Goal: Task Accomplishment & Management: Use online tool/utility

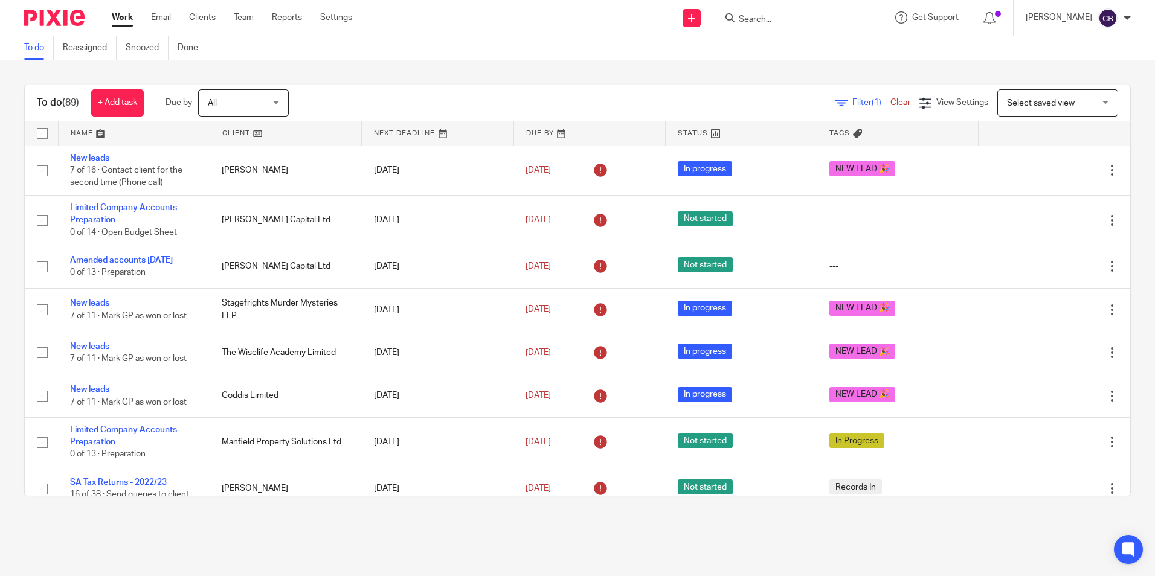
drag, startPoint x: 785, startPoint y: 101, endPoint x: 797, endPoint y: 103, distance: 12.2
click at [785, 101] on div "Filter (1) Clear View Settings View Settings (1) Filters Clear Save Manage save…" at bounding box center [720, 102] width 820 height 27
click at [835, 98] on icon at bounding box center [841, 103] width 12 height 12
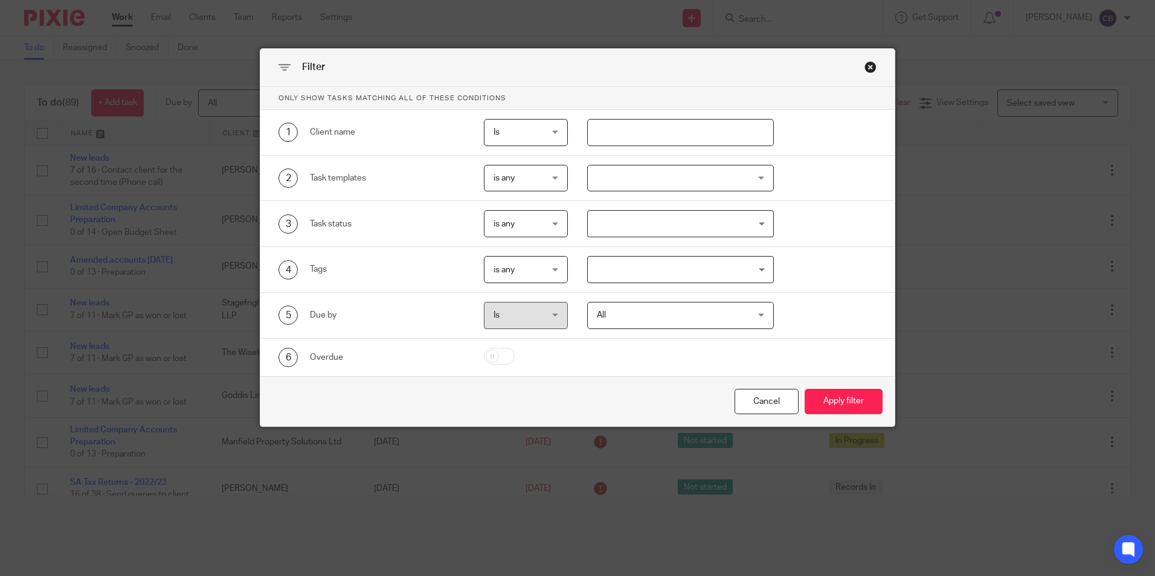
click at [626, 128] on input "text" at bounding box center [680, 132] width 187 height 27
type input "jbw"
click at [805, 389] on button "Apply filter" at bounding box center [844, 402] width 78 height 26
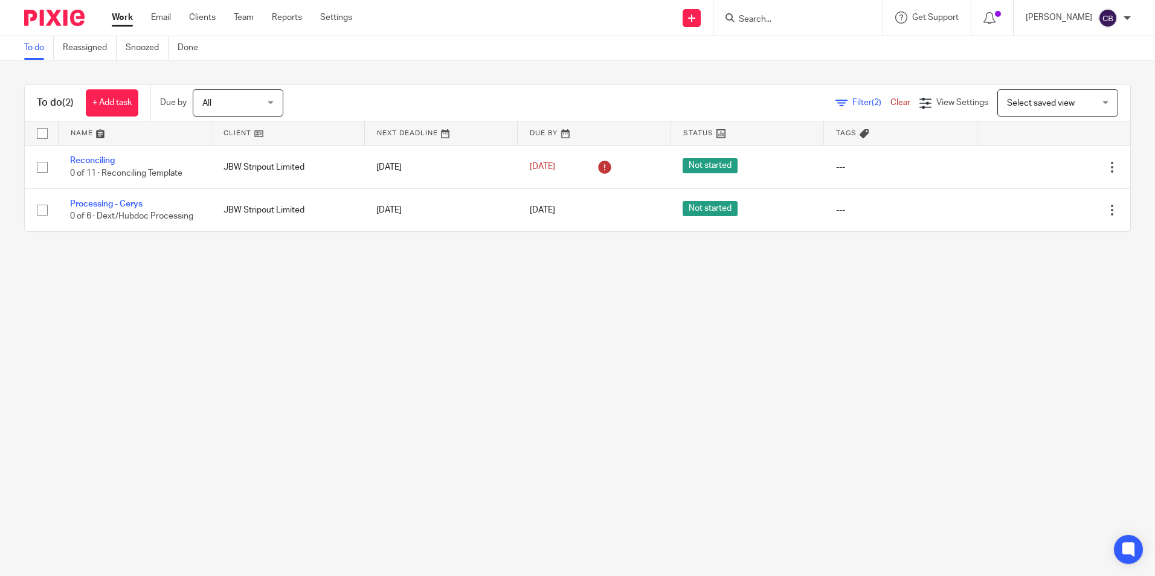
click at [308, 335] on main "To do Reassigned Snoozed Done To do (2) + Add task Due by All All Today Tomorro…" at bounding box center [577, 288] width 1155 height 576
click at [231, 326] on main "To do Reassigned Snoozed Done To do (2) + Add task Due by All All Today Tomorro…" at bounding box center [577, 288] width 1155 height 576
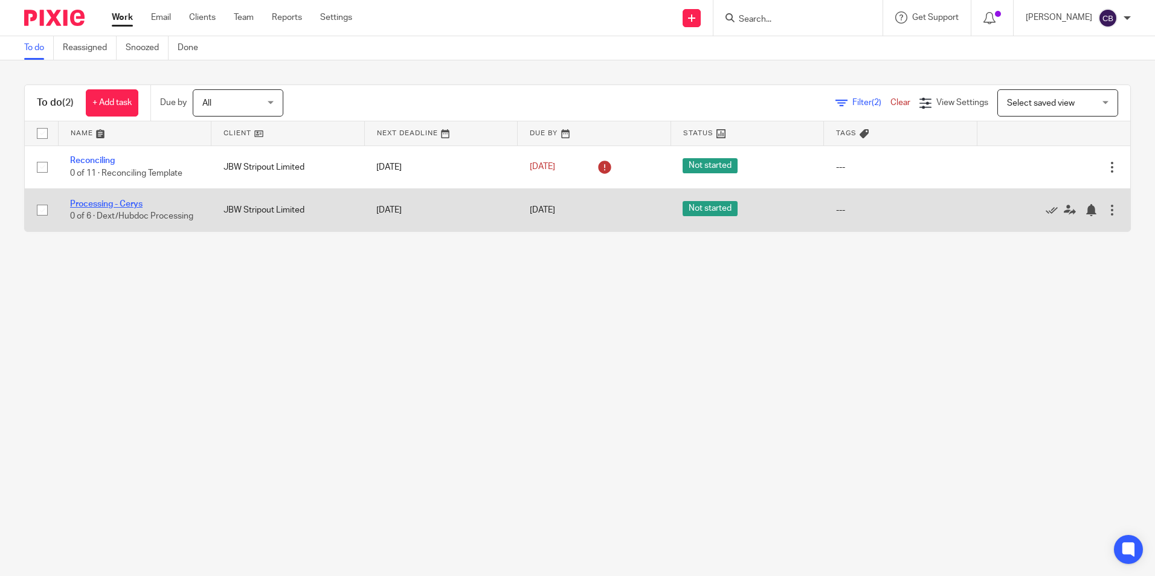
click at [111, 204] on link "Processing - Cerys" at bounding box center [106, 204] width 72 height 8
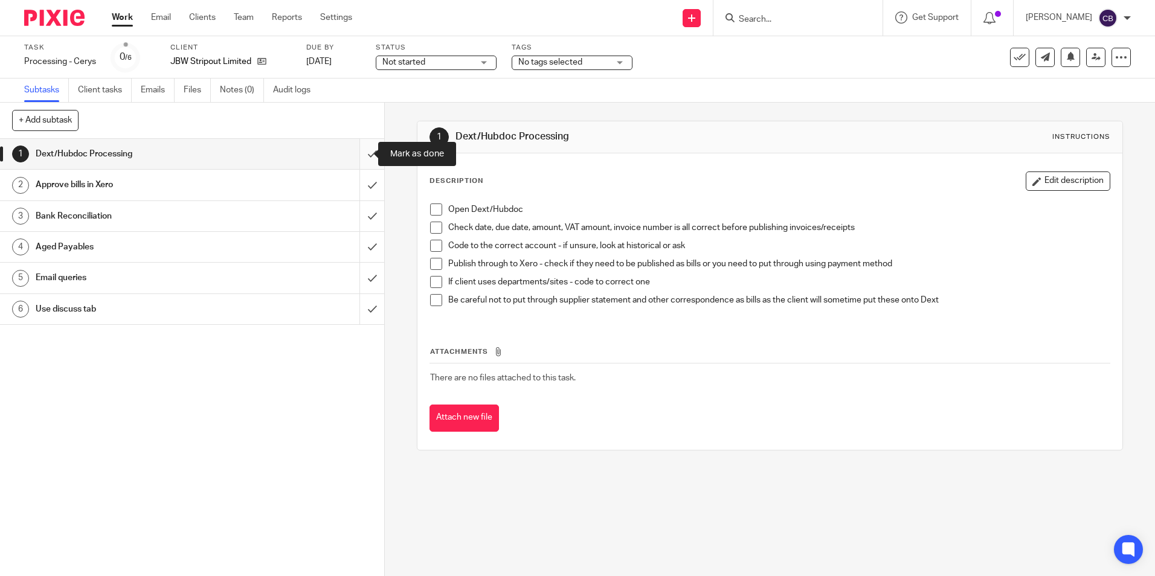
click at [362, 159] on input "submit" at bounding box center [192, 154] width 384 height 30
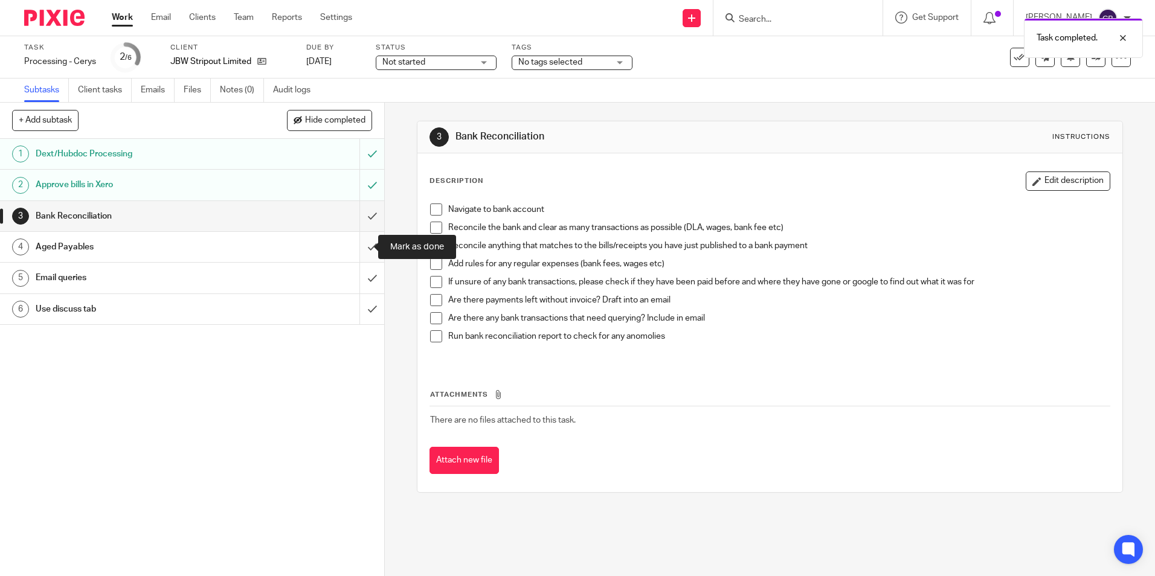
click at [360, 244] on input "submit" at bounding box center [192, 247] width 384 height 30
click at [361, 216] on input "submit" at bounding box center [192, 216] width 384 height 30
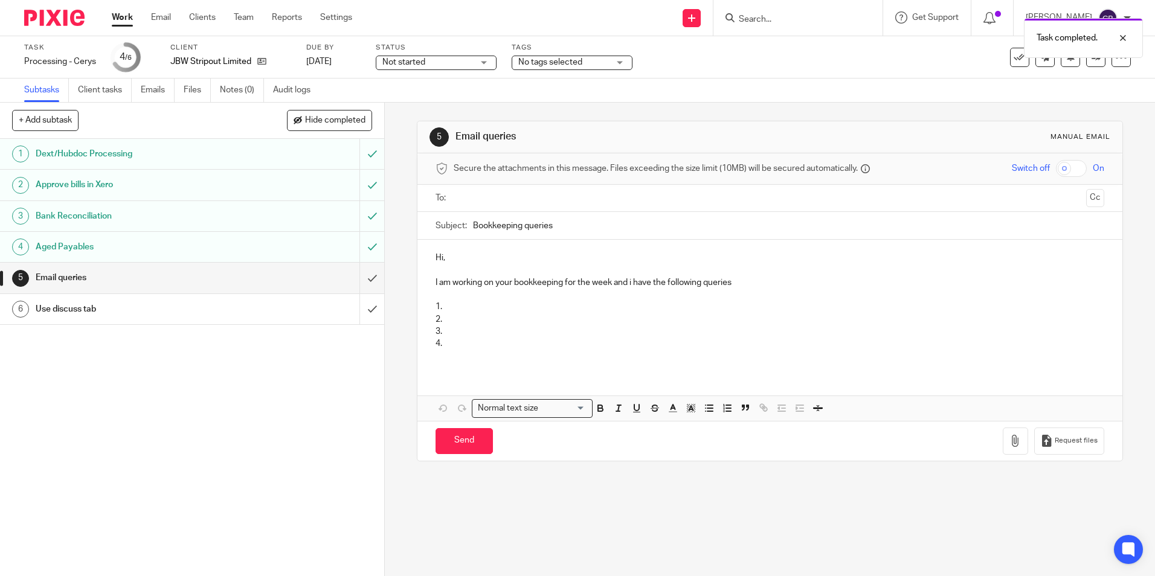
click at [670, 551] on div "5 Email queries Manual email Secure the attachments in this message. Files exce…" at bounding box center [770, 340] width 770 height 474
click at [357, 278] on input "submit" at bounding box center [192, 278] width 384 height 30
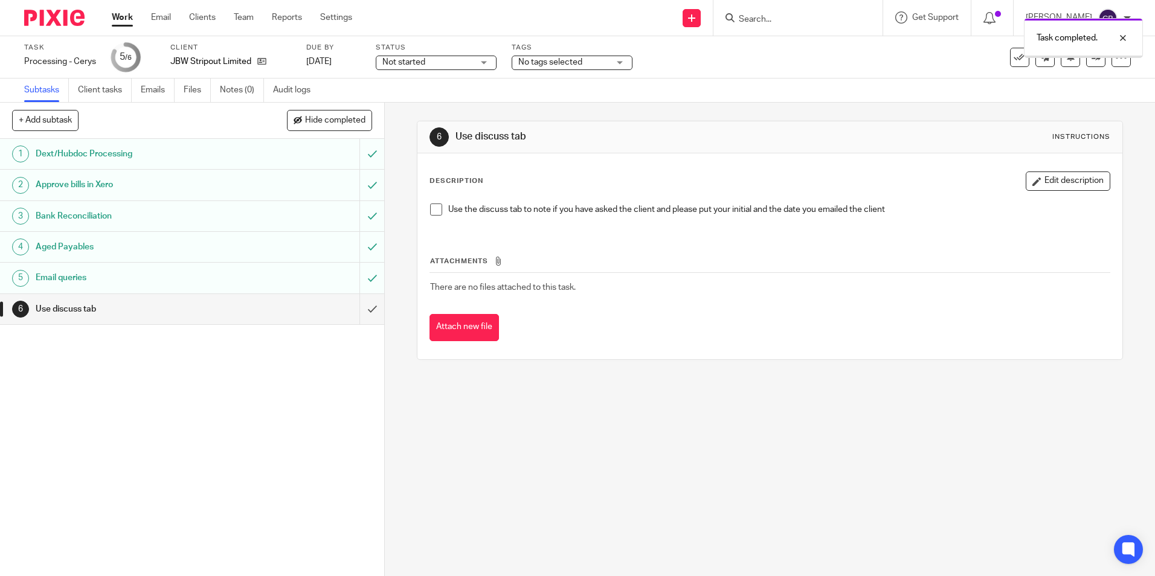
click at [358, 310] on input "submit" at bounding box center [192, 309] width 384 height 30
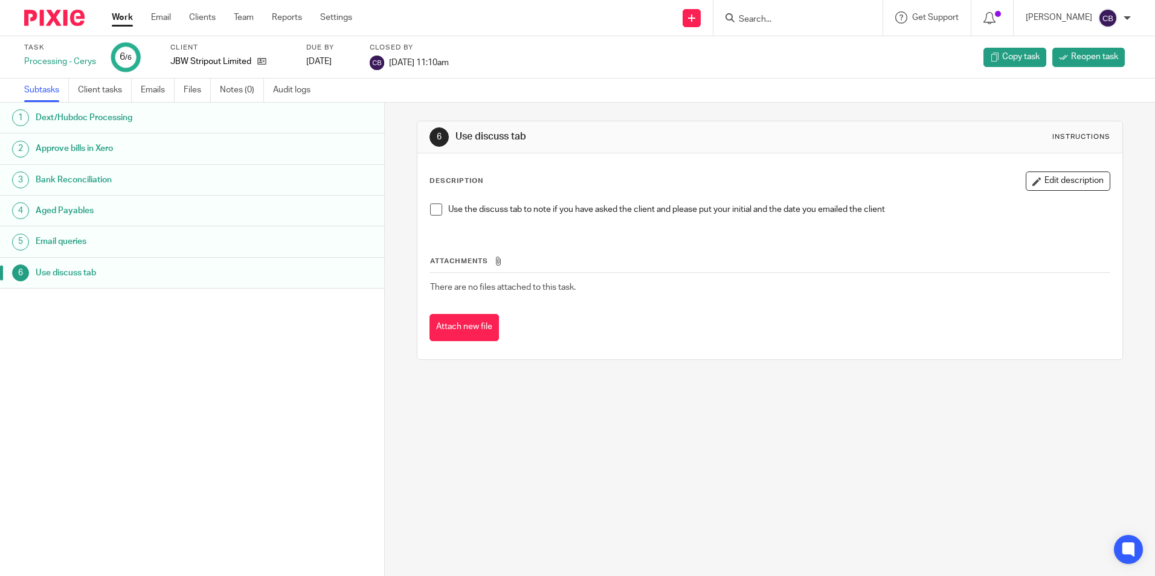
click at [123, 13] on link "Work" at bounding box center [122, 17] width 21 height 12
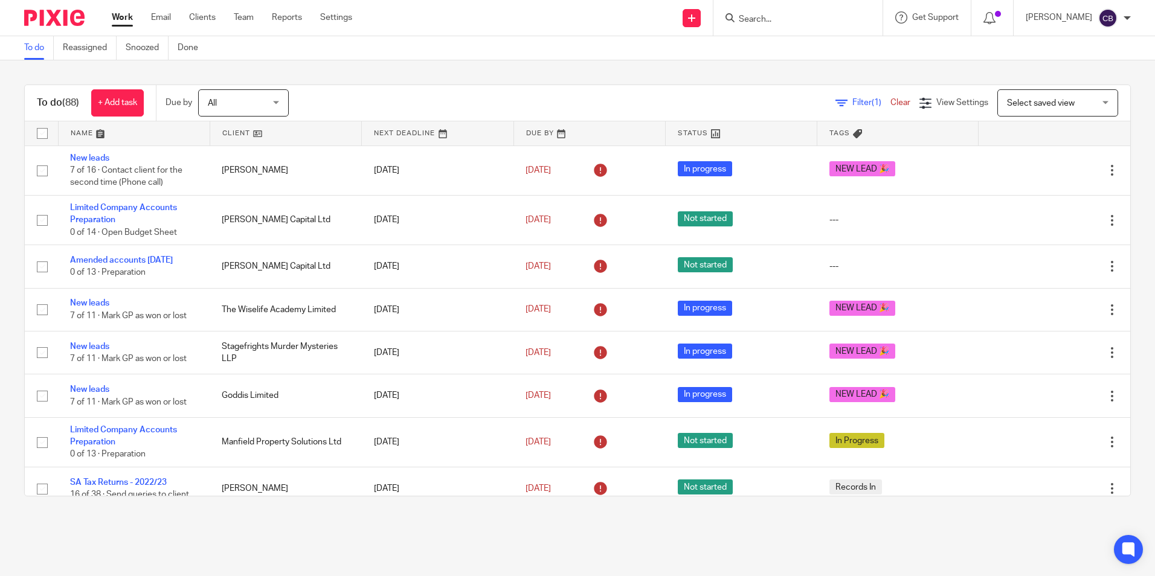
drag, startPoint x: 847, startPoint y: 104, endPoint x: 838, endPoint y: 124, distance: 22.4
click at [852, 104] on span "Filter (1)" at bounding box center [871, 102] width 38 height 8
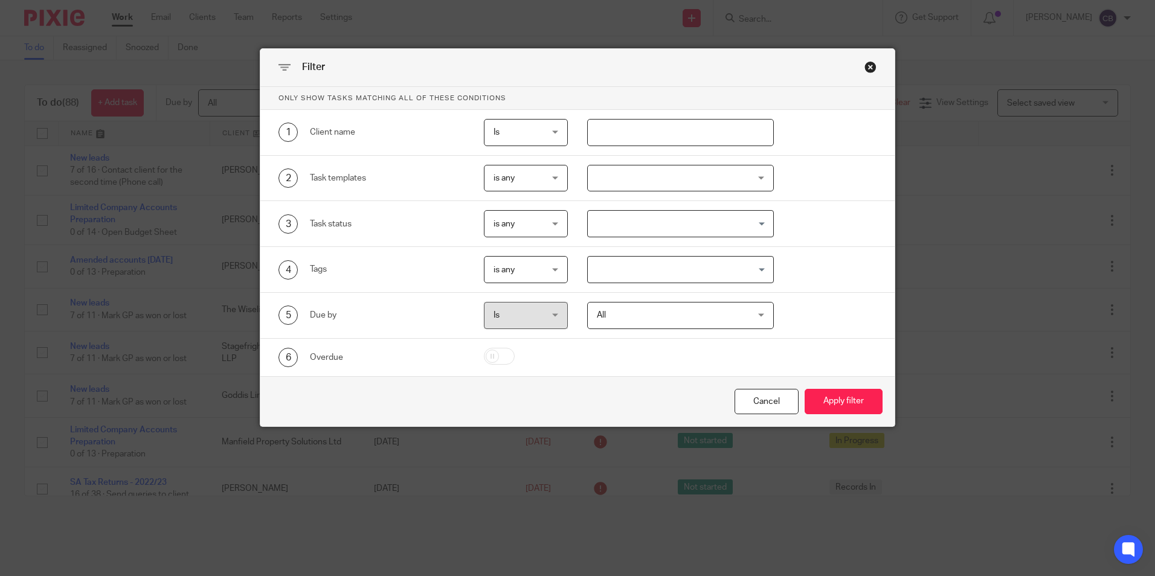
click at [709, 138] on input "text" at bounding box center [680, 132] width 187 height 27
type input "reggae"
click at [805, 389] on button "Apply filter" at bounding box center [844, 402] width 78 height 26
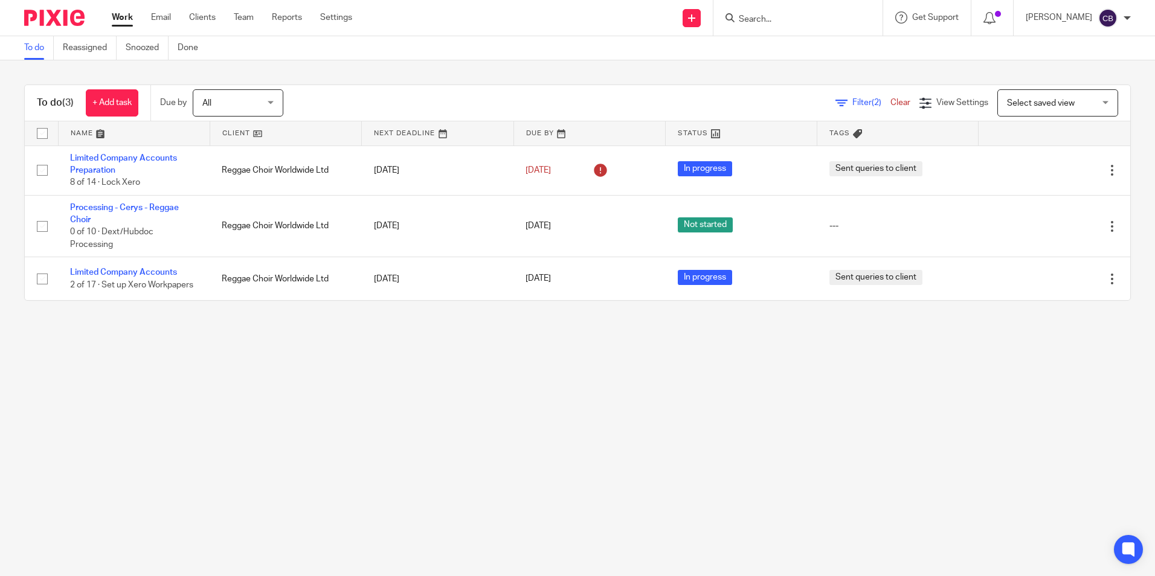
drag, startPoint x: 434, startPoint y: 411, endPoint x: 388, endPoint y: 399, distance: 48.1
click at [432, 411] on main "To do Reassigned Snoozed Done To do (3) + Add task Due by All All Today Tomorro…" at bounding box center [577, 288] width 1155 height 576
click at [345, 393] on main "To do Reassigned Snoozed Done To do (3) + Add task Due by All All Today Tomorro…" at bounding box center [577, 288] width 1155 height 576
click at [490, 381] on main "To do Reassigned Snoozed Done To do (3) + Add task Due by All All Today Tomorro…" at bounding box center [577, 288] width 1155 height 576
click at [213, 403] on main "To do Reassigned Snoozed Done To do (3) + Add task Due by All All Today Tomorro…" at bounding box center [577, 288] width 1155 height 576
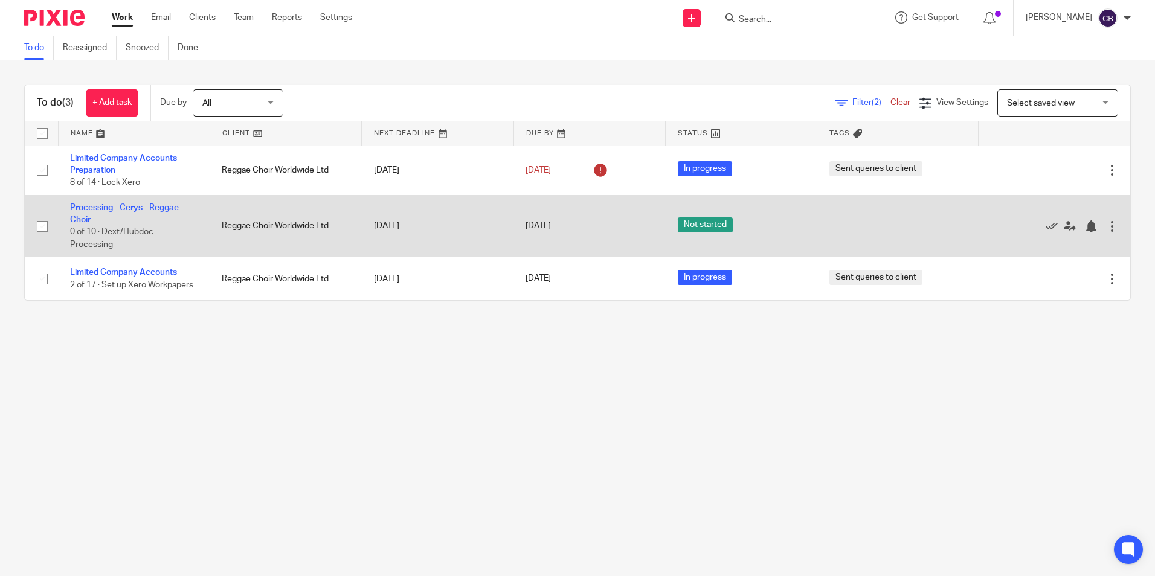
drag, startPoint x: 205, startPoint y: 403, endPoint x: 144, endPoint y: 225, distance: 188.0
click at [202, 397] on main "To do Reassigned Snoozed Done To do (3) + Add task Due by All All Today Tomorro…" at bounding box center [577, 288] width 1155 height 576
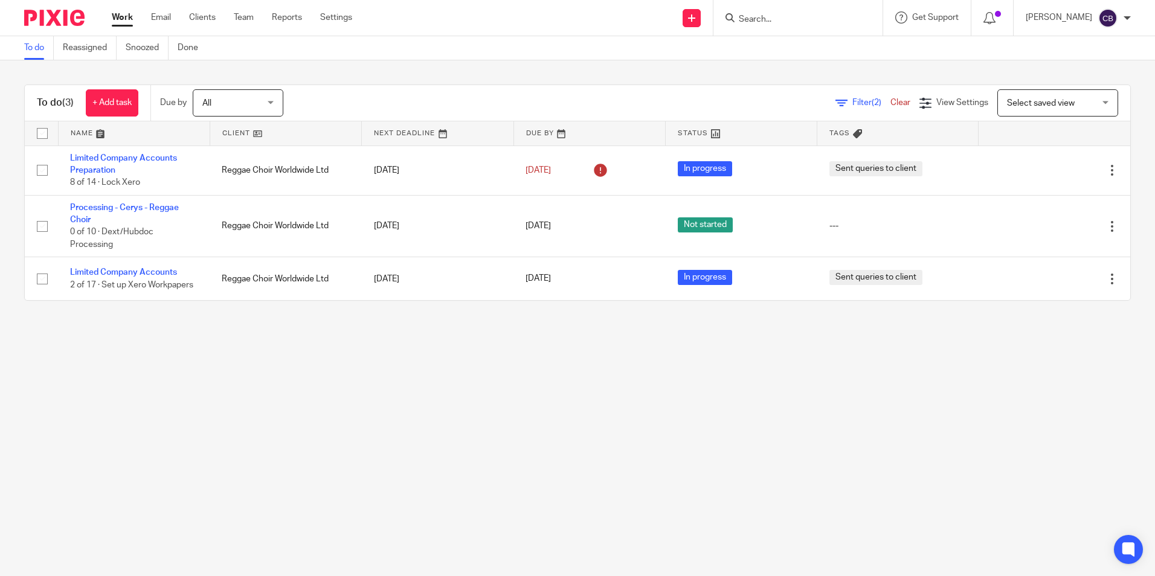
click at [113, 388] on main "To do Reassigned Snoozed Done To do (3) + Add task Due by All All Today Tomorro…" at bounding box center [577, 288] width 1155 height 576
click at [218, 381] on main "To do Reassigned Snoozed Done To do (3) + Add task Due by All All Today Tomorro…" at bounding box center [577, 288] width 1155 height 576
click at [188, 319] on main "To do Reassigned Snoozed Done To do (3) + Add task Due by All All Today Tomorro…" at bounding box center [577, 288] width 1155 height 576
click at [307, 366] on main "To do Reassigned Snoozed Done To do (3) + Add task Due by All All Today Tomorro…" at bounding box center [577, 288] width 1155 height 576
click at [255, 364] on main "To do Reassigned Snoozed Done To do (3) + Add task Due by All All Today Tomorro…" at bounding box center [577, 288] width 1155 height 576
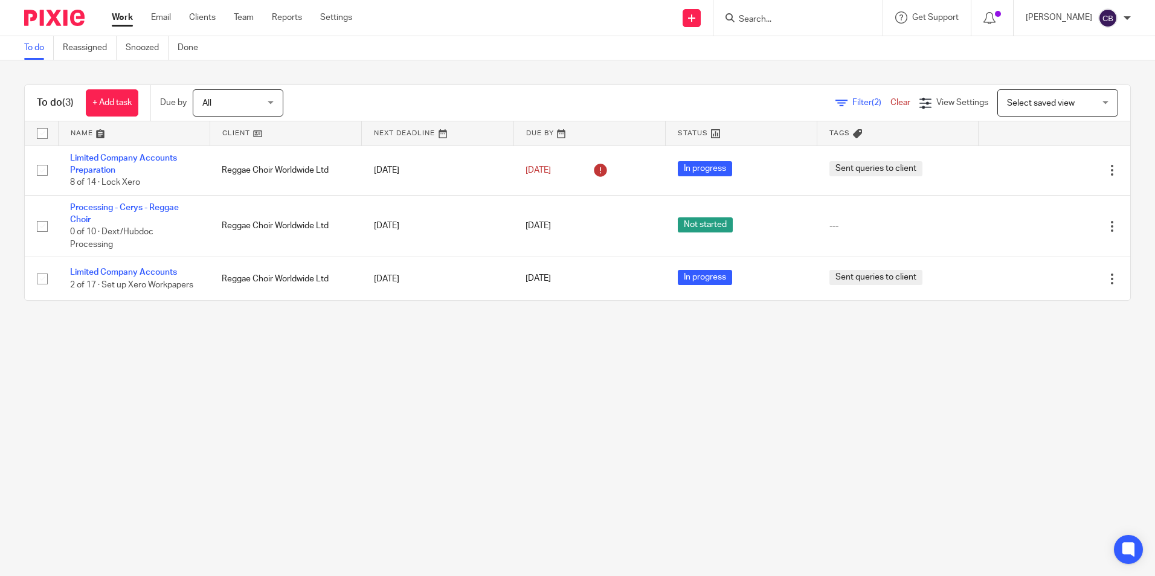
click at [285, 371] on main "To do Reassigned Snoozed Done To do (3) + Add task Due by All All Today Tomorro…" at bounding box center [577, 288] width 1155 height 576
click at [281, 373] on main "To do Reassigned Snoozed Done To do (3) + Add task Due by All All Today Tomorro…" at bounding box center [577, 288] width 1155 height 576
click at [802, 491] on main "To do Reassigned Snoozed Done To do (3) + Add task Due by All All Today Tomorro…" at bounding box center [577, 288] width 1155 height 576
click at [773, 501] on main "To do Reassigned Snoozed Done To do (3) + Add task Due by All All Today Tomorro…" at bounding box center [577, 288] width 1155 height 576
click at [263, 318] on div "To do (3) + Add task Due by All All Today Tomorrow This week Next week This mon…" at bounding box center [577, 192] width 1155 height 265
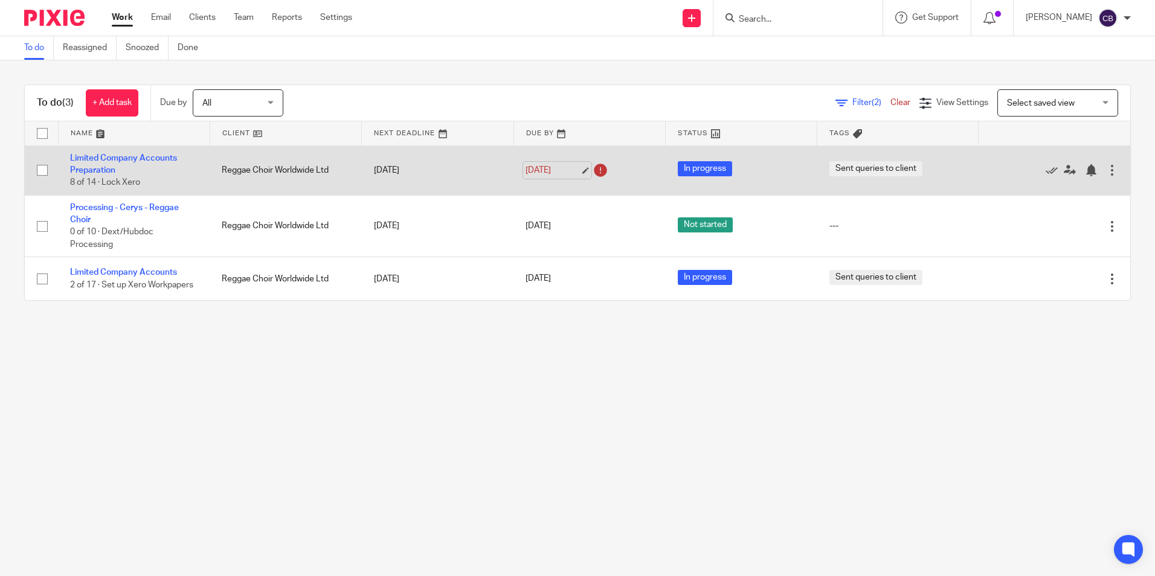
click at [579, 170] on link "11 Aug 2025" at bounding box center [552, 170] width 54 height 13
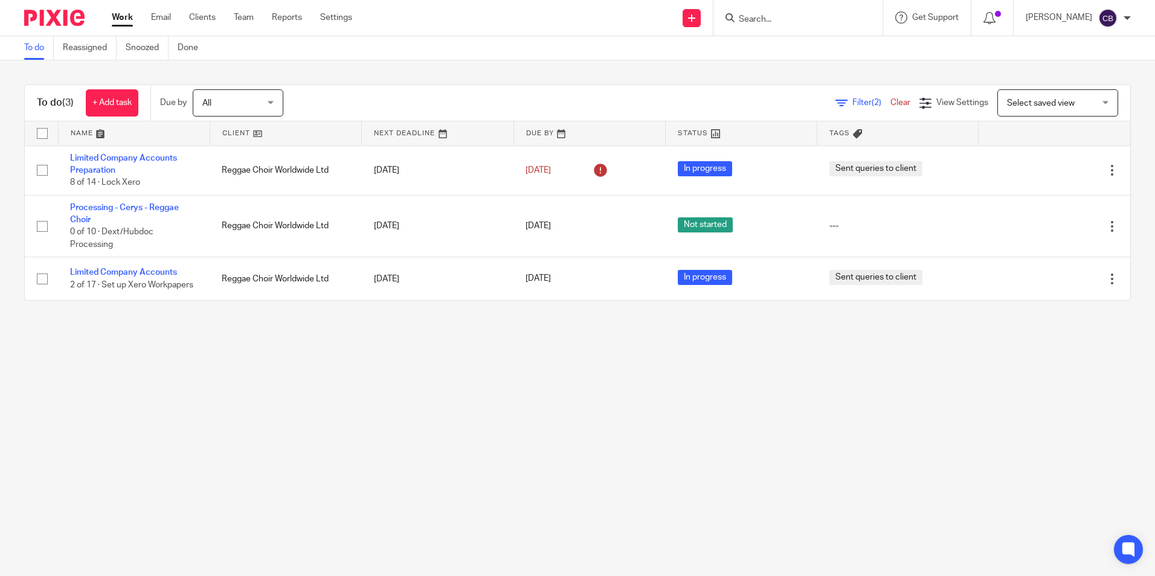
click at [429, 384] on main "To do Reassigned Snoozed Done To do (3) + Add task Due by All All Today Tomorro…" at bounding box center [577, 288] width 1155 height 576
click at [434, 381] on main "To do Reassigned Snoozed Done To do (3) + Add task Due by All All Today Tomorro…" at bounding box center [577, 288] width 1155 height 576
drag, startPoint x: 396, startPoint y: 357, endPoint x: 329, endPoint y: 309, distance: 81.8
click at [395, 356] on main "To do Reassigned Snoozed Done To do (3) + Add task Due by All All Today Tomorro…" at bounding box center [577, 288] width 1155 height 576
click at [852, 103] on span "Filter (2)" at bounding box center [871, 102] width 38 height 8
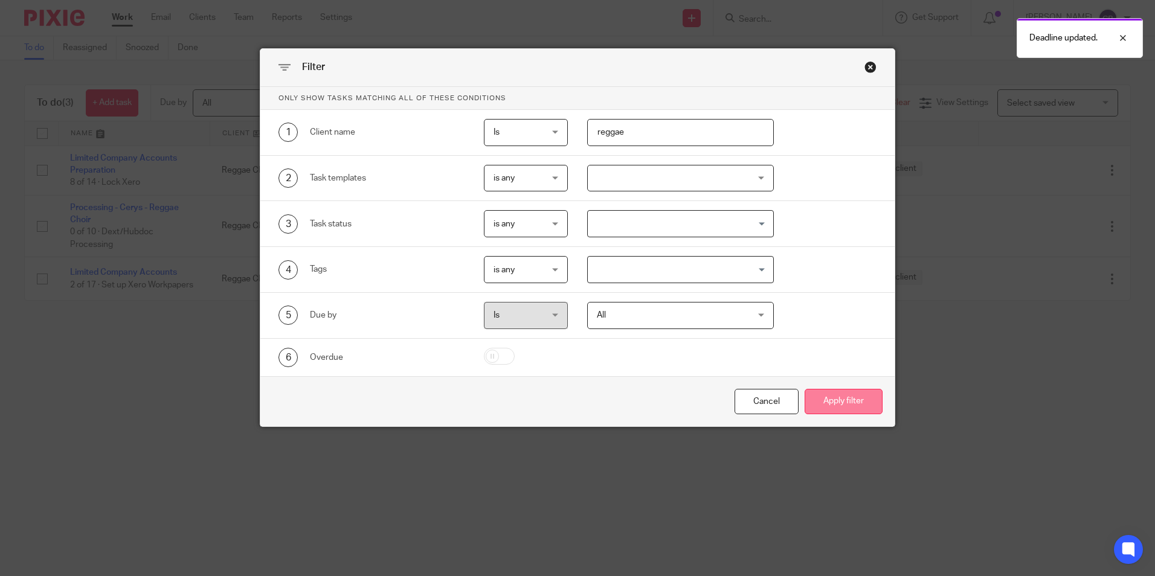
click at [852, 411] on button "Apply filter" at bounding box center [844, 402] width 78 height 26
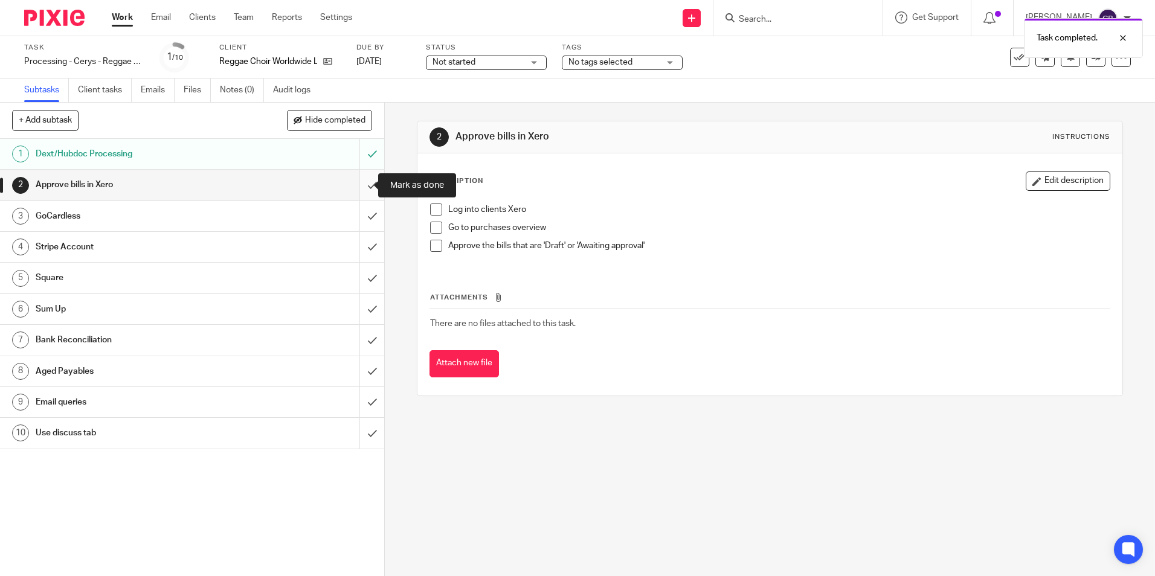
click at [356, 192] on input "submit" at bounding box center [192, 185] width 384 height 30
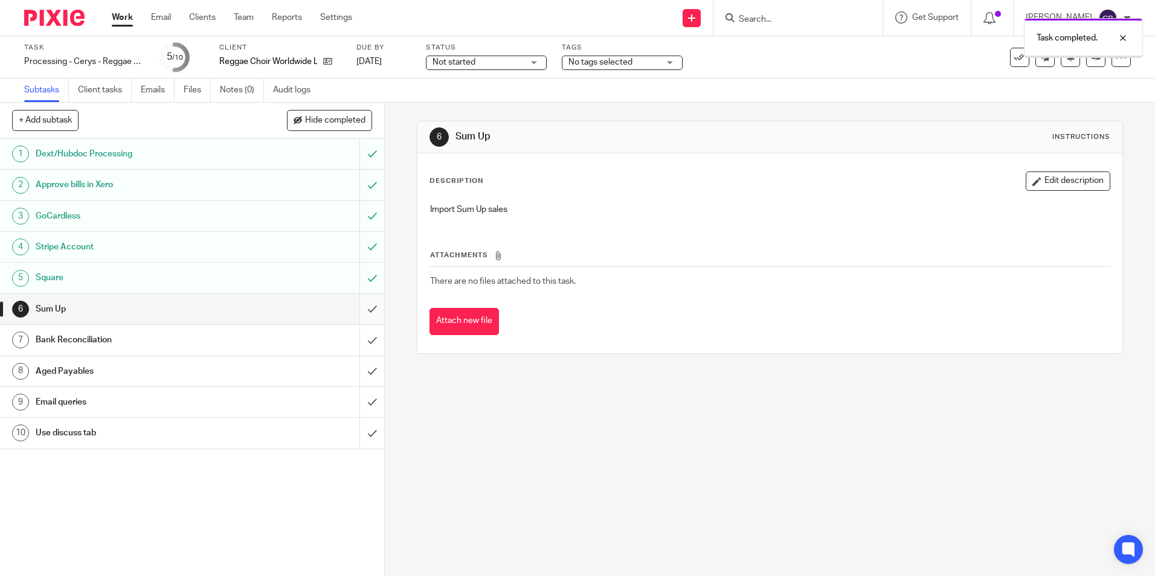
click at [362, 304] on input "submit" at bounding box center [192, 309] width 384 height 30
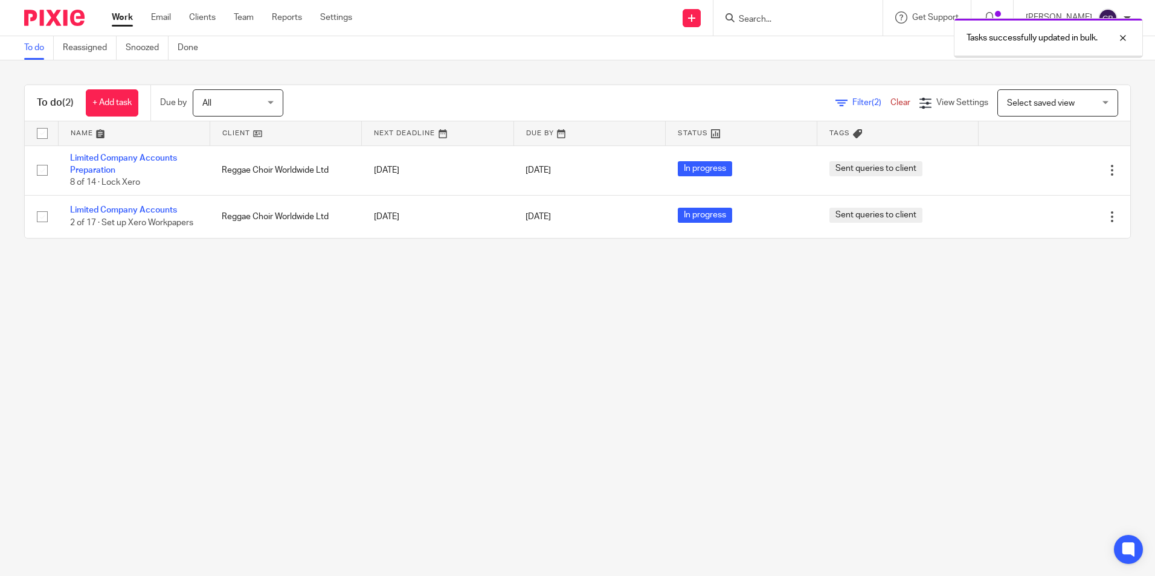
drag, startPoint x: 323, startPoint y: 373, endPoint x: 551, endPoint y: 314, distance: 236.3
click at [323, 373] on main "To do Reassigned Snoozed Done To do (2) + Add task Due by All All [DATE] [DATE]…" at bounding box center [577, 288] width 1155 height 576
click at [890, 106] on link "Clear" at bounding box center [900, 102] width 20 height 8
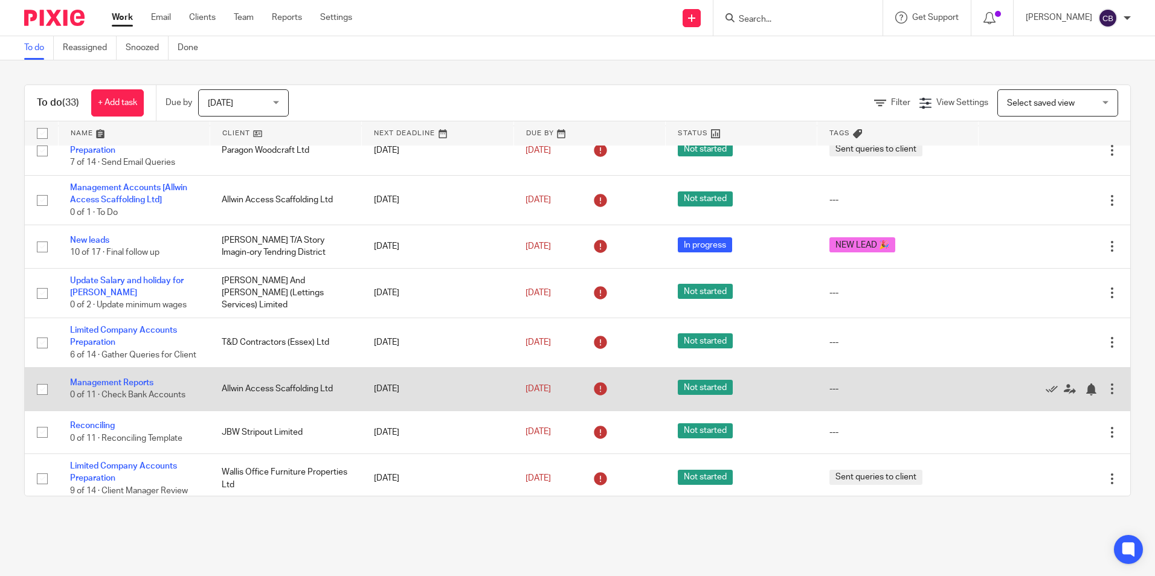
scroll to position [604, 0]
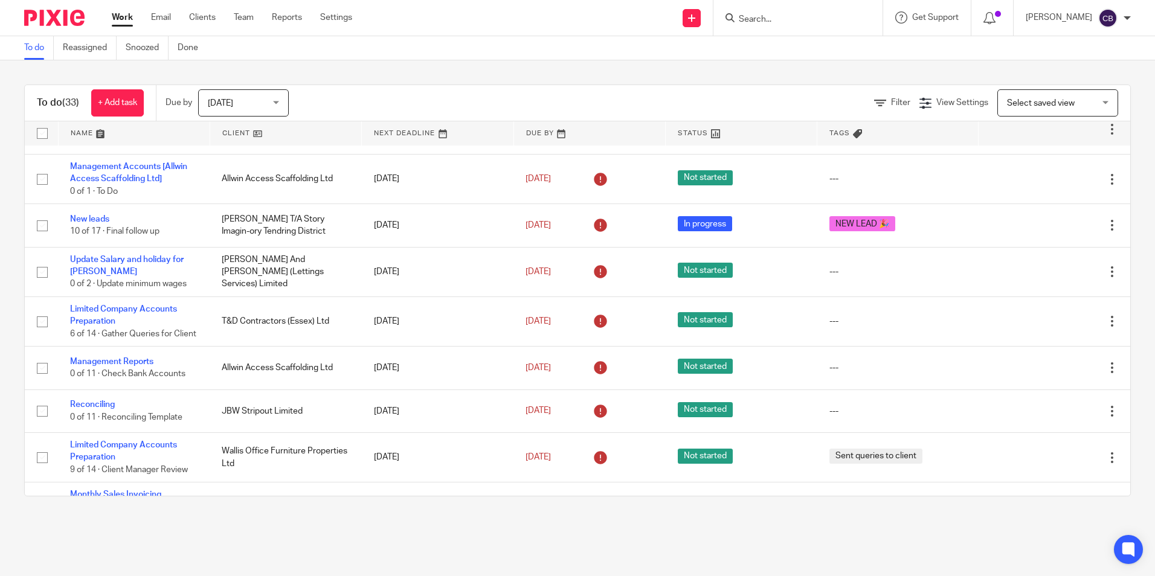
click at [453, 553] on main "To do Reassigned Snoozed Done To do (33) + Add task Due by Today Today Today To…" at bounding box center [577, 288] width 1155 height 576
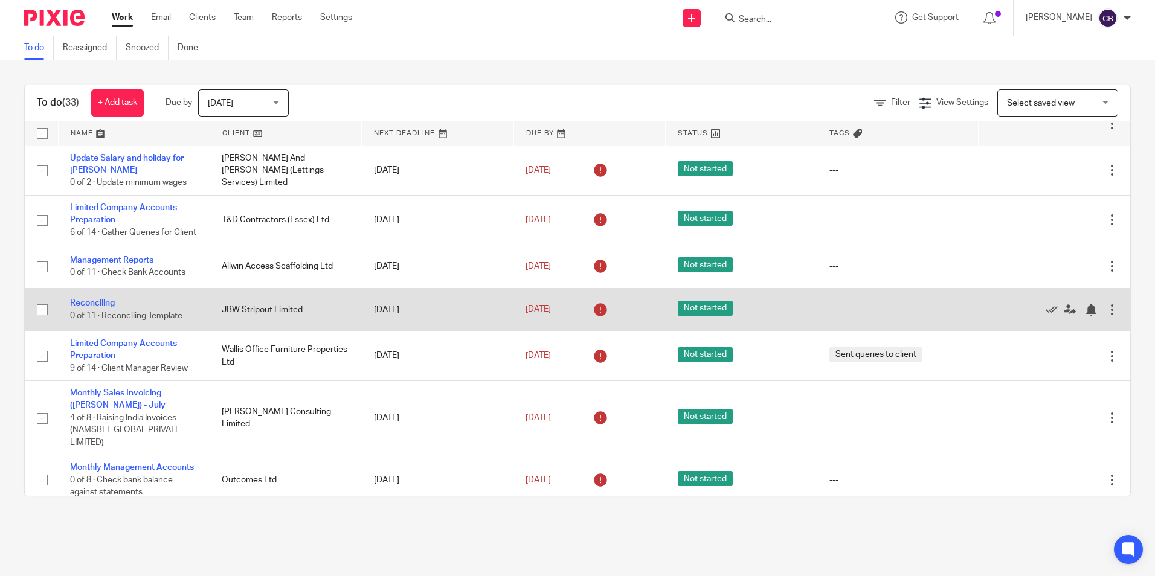
scroll to position [725, 0]
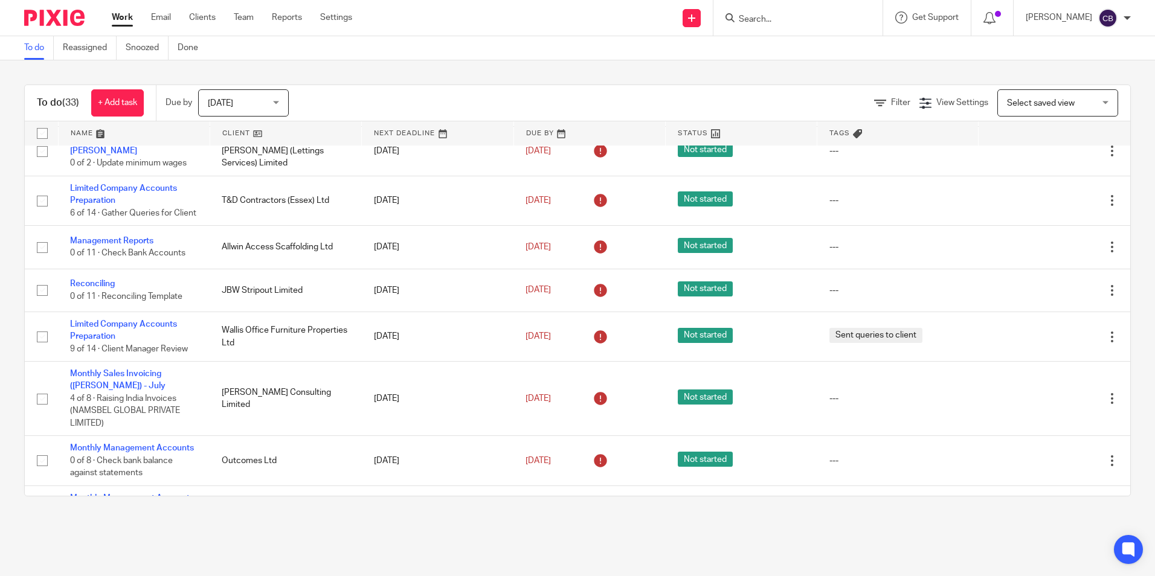
drag, startPoint x: 593, startPoint y: 540, endPoint x: 562, endPoint y: 547, distance: 31.5
click at [593, 541] on main "To do Reassigned Snoozed Done To do (33) + Add task Due by Today Today Today To…" at bounding box center [577, 288] width 1155 height 576
click at [562, 547] on main "To do Reassigned Snoozed Done To do (33) + Add task Due by Today Today Today To…" at bounding box center [577, 288] width 1155 height 576
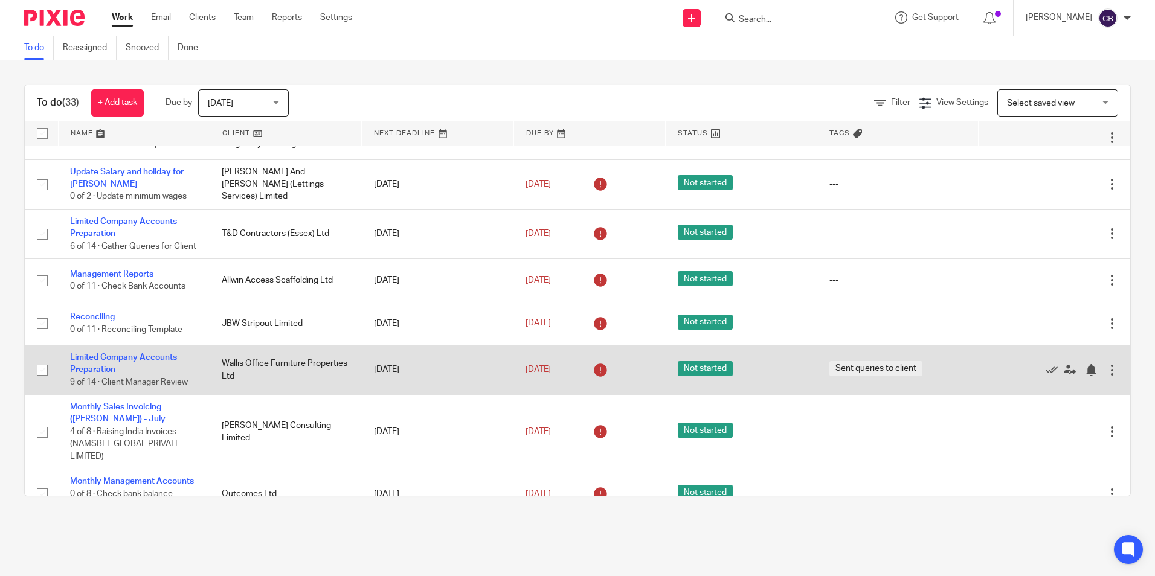
scroll to position [664, 0]
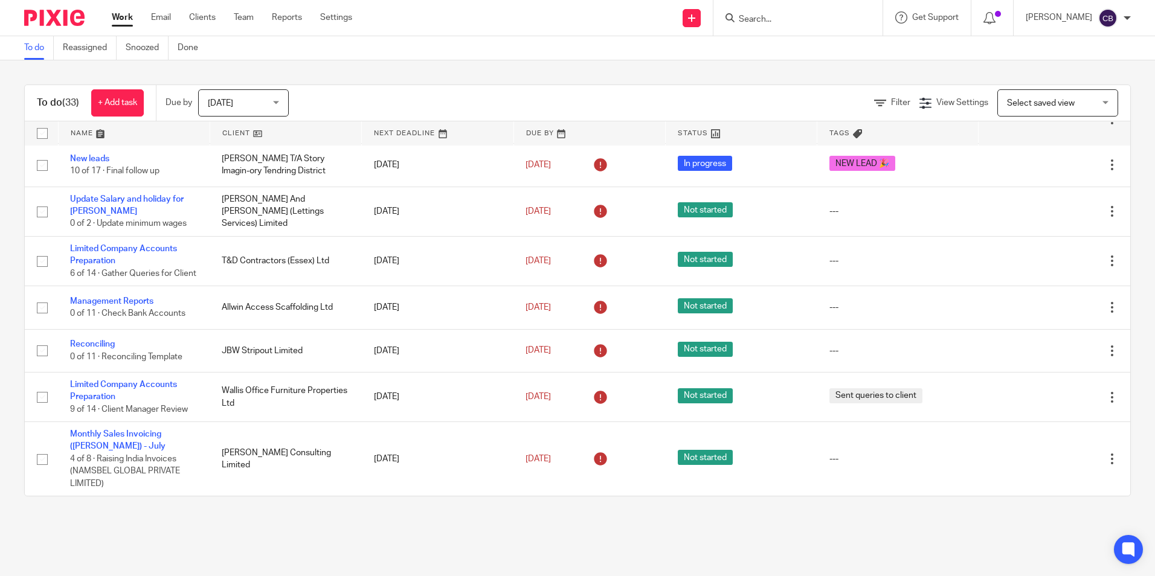
click at [630, 522] on main "To do Reassigned Snoozed Done To do (33) + Add task Due by Today Today Today To…" at bounding box center [577, 288] width 1155 height 576
click at [612, 544] on main "To do Reassigned Snoozed Done To do (33) + Add task Due by Today Today Today To…" at bounding box center [577, 288] width 1155 height 576
drag, startPoint x: 750, startPoint y: 550, endPoint x: 734, endPoint y: 576, distance: 30.2
click at [749, 553] on main "To do Reassigned Snoozed Done To do (33) + Add task Due by Today Today Today To…" at bounding box center [577, 288] width 1155 height 576
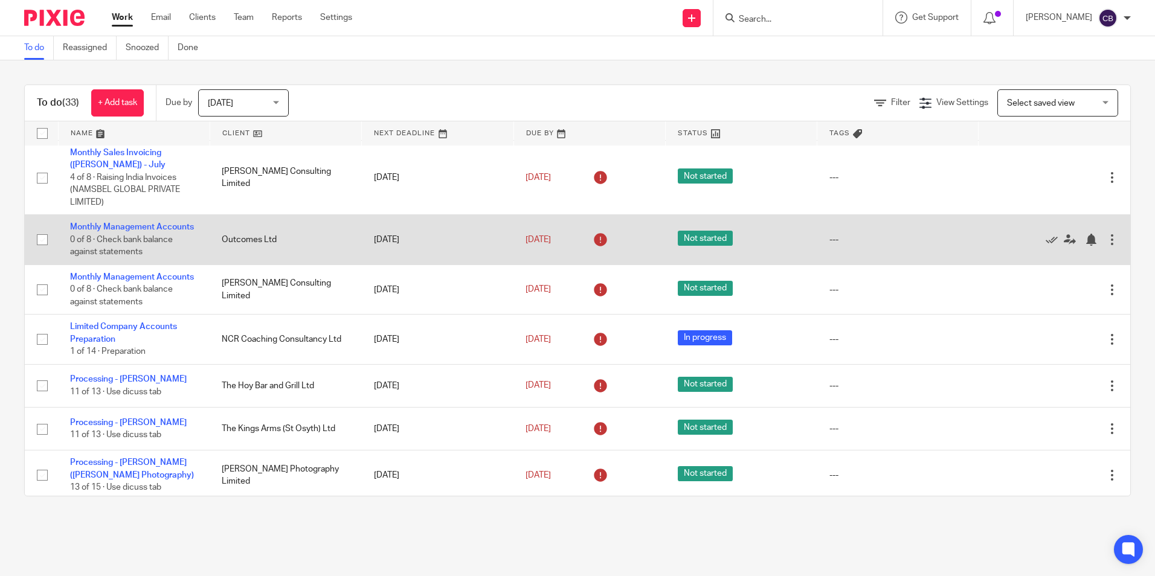
scroll to position [966, 0]
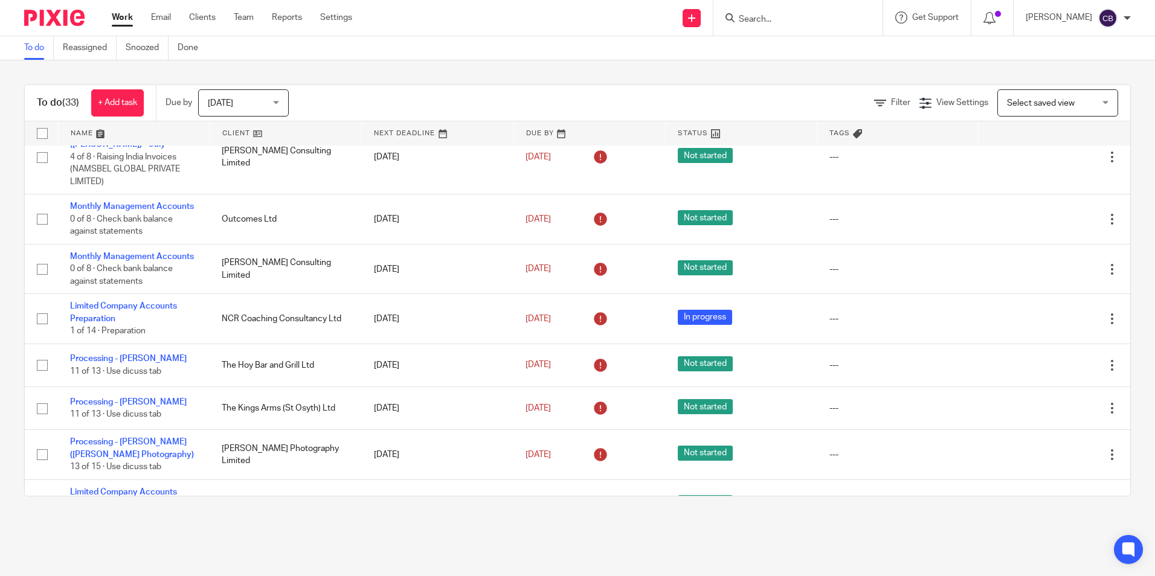
click at [567, 521] on main "To do Reassigned Snoozed Done To do (33) + Add task Due by Today Today Today To…" at bounding box center [577, 288] width 1155 height 576
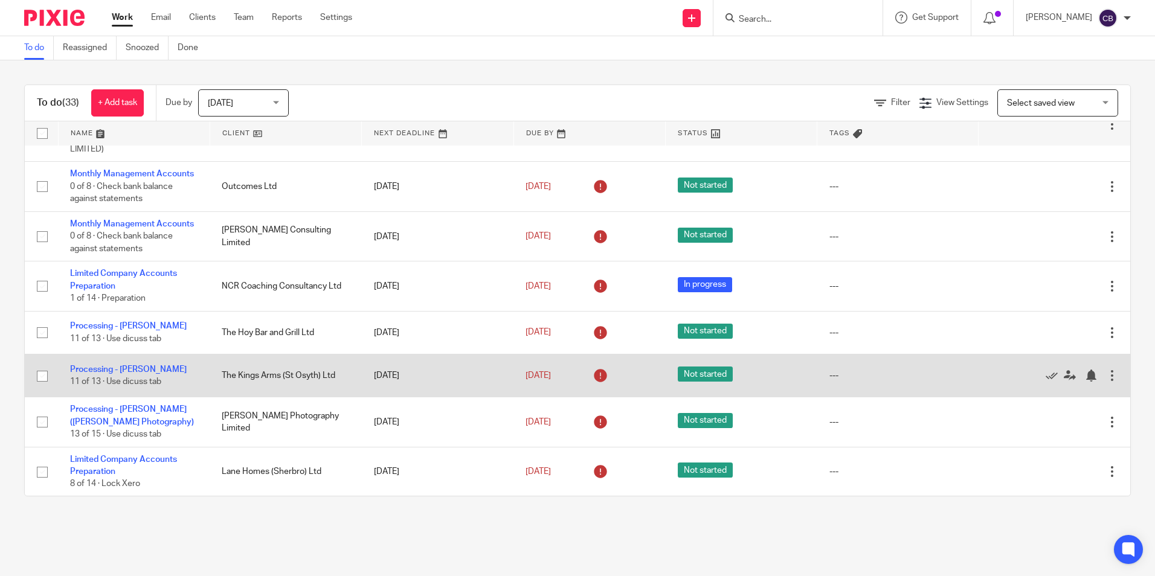
scroll to position [1027, 0]
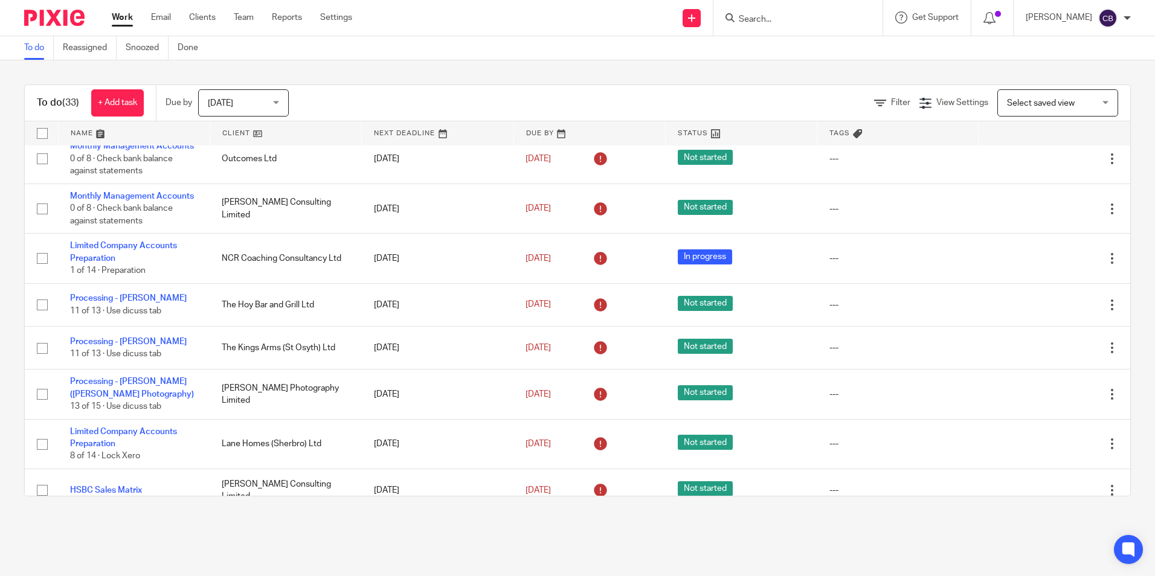
drag, startPoint x: 244, startPoint y: 100, endPoint x: 244, endPoint y: 157, distance: 57.4
click at [245, 100] on span "Today" at bounding box center [240, 102] width 64 height 25
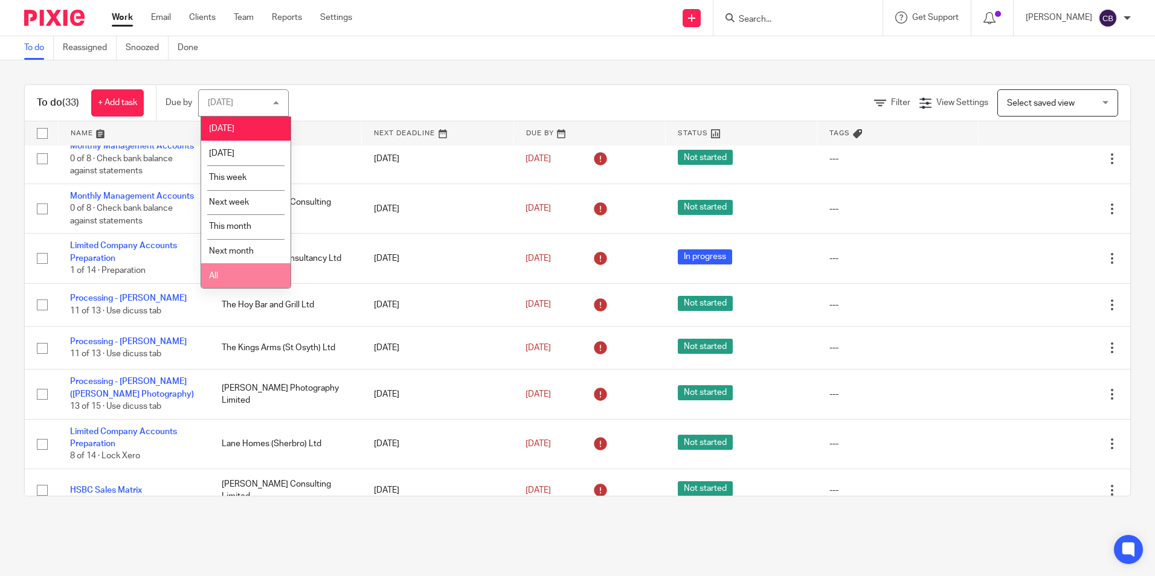
click at [224, 270] on li "All" at bounding box center [245, 275] width 89 height 25
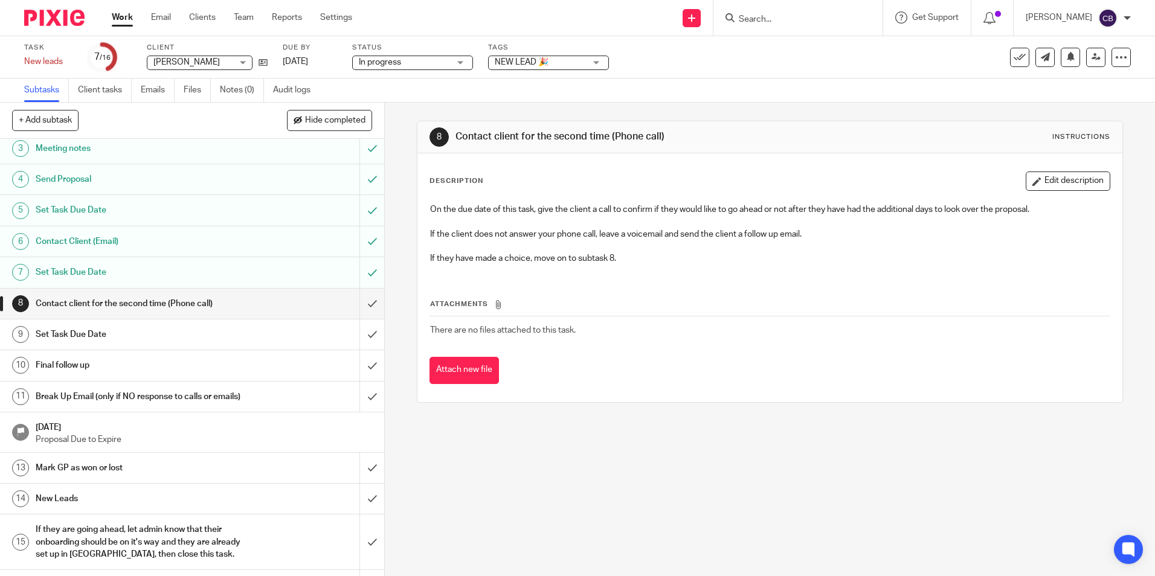
scroll to position [130, 0]
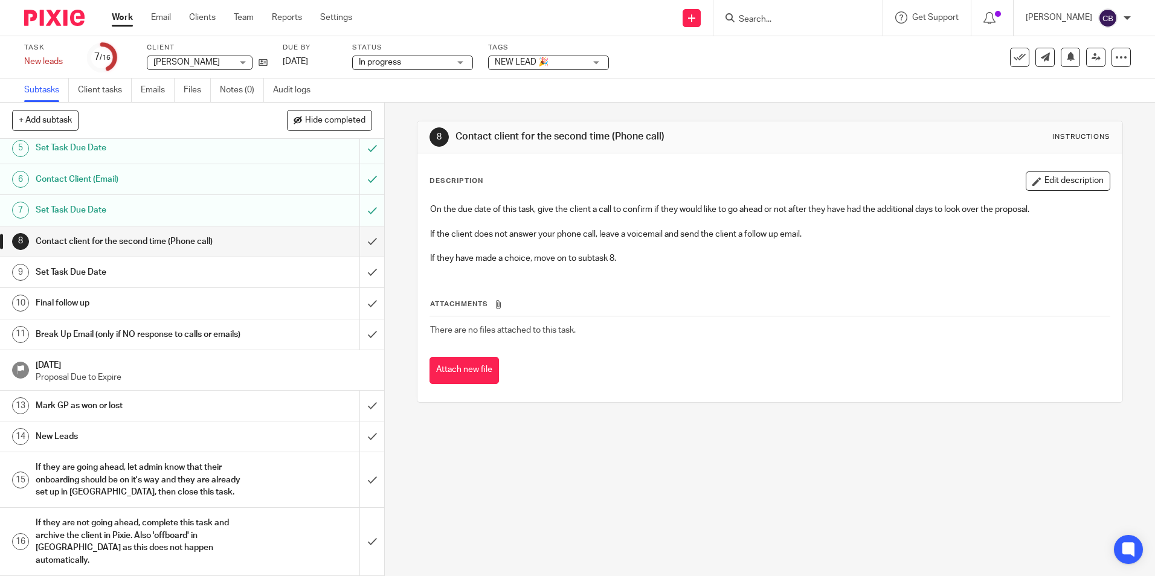
drag, startPoint x: 832, startPoint y: 103, endPoint x: 786, endPoint y: 118, distance: 48.3
click at [830, 104] on main "Task New leads Save New leads 7 /16 Client Andrea Binks Andrea Binks No client …" at bounding box center [577, 288] width 1155 height 576
drag, startPoint x: 527, startPoint y: 102, endPoint x: 473, endPoint y: 103, distance: 54.4
click at [527, 102] on div "Subtasks Client tasks Emails Files Notes (0) Audit logs" at bounding box center [577, 91] width 1155 height 24
click at [441, 103] on div "8 Contact client for the second time (Phone call) Instructions Description Edit…" at bounding box center [769, 262] width 705 height 318
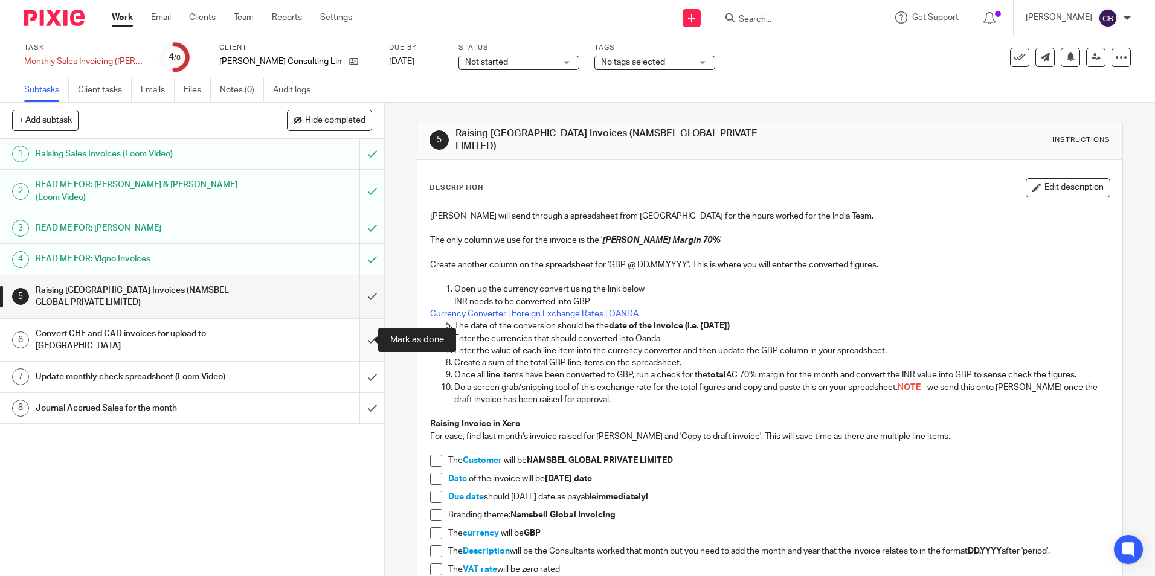
click at [362, 341] on input "submit" at bounding box center [192, 340] width 384 height 43
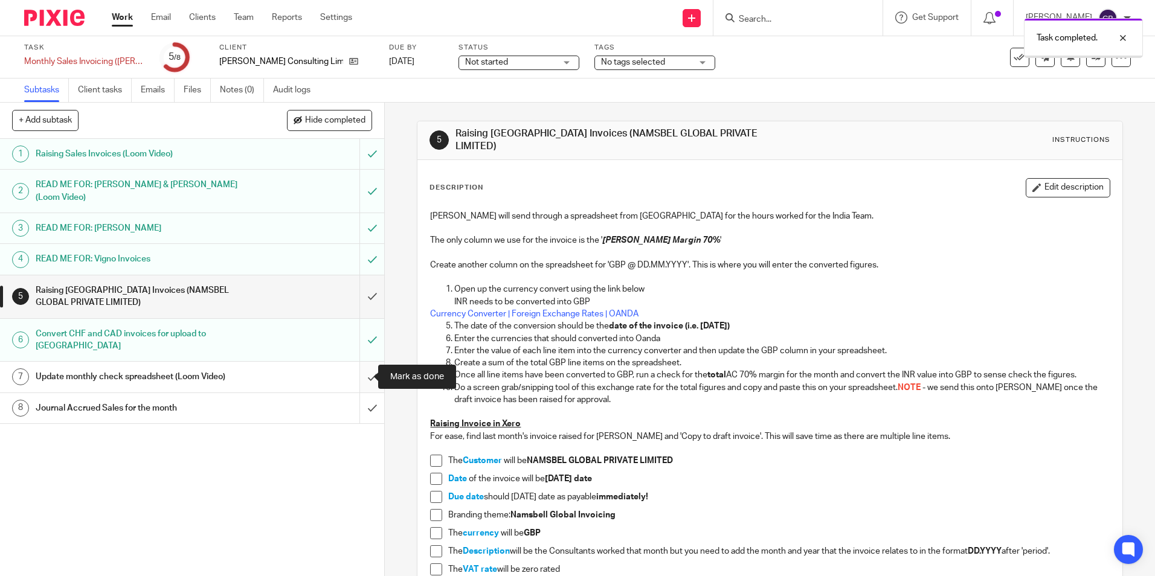
click at [368, 374] on input "submit" at bounding box center [192, 377] width 384 height 30
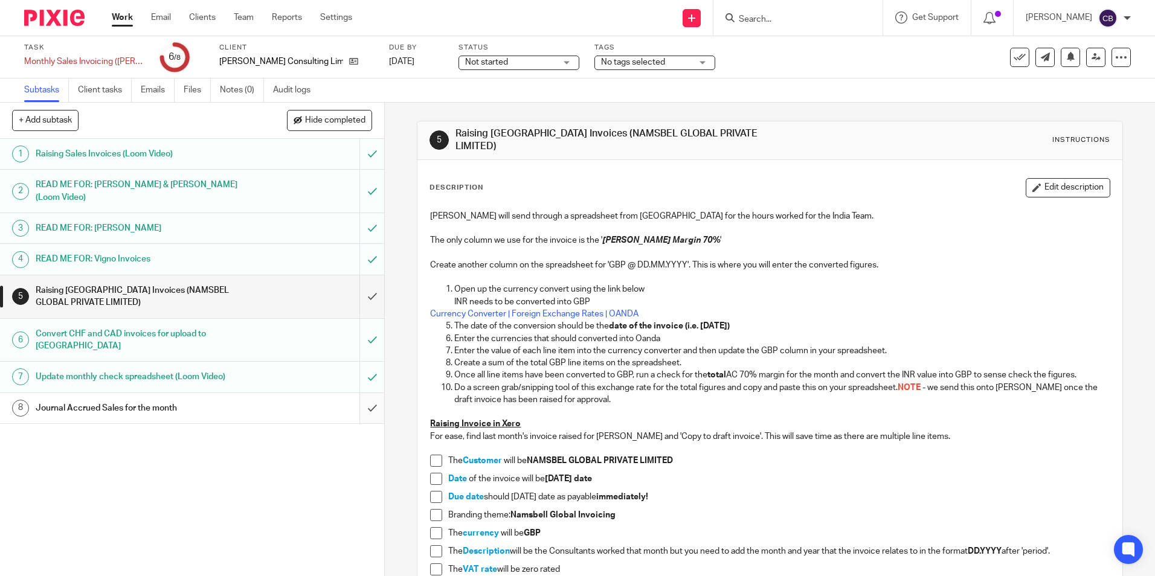
drag, startPoint x: 0, startPoint y: 0, endPoint x: 363, endPoint y: 399, distance: 539.6
click at [362, 404] on input "submit" at bounding box center [192, 408] width 384 height 30
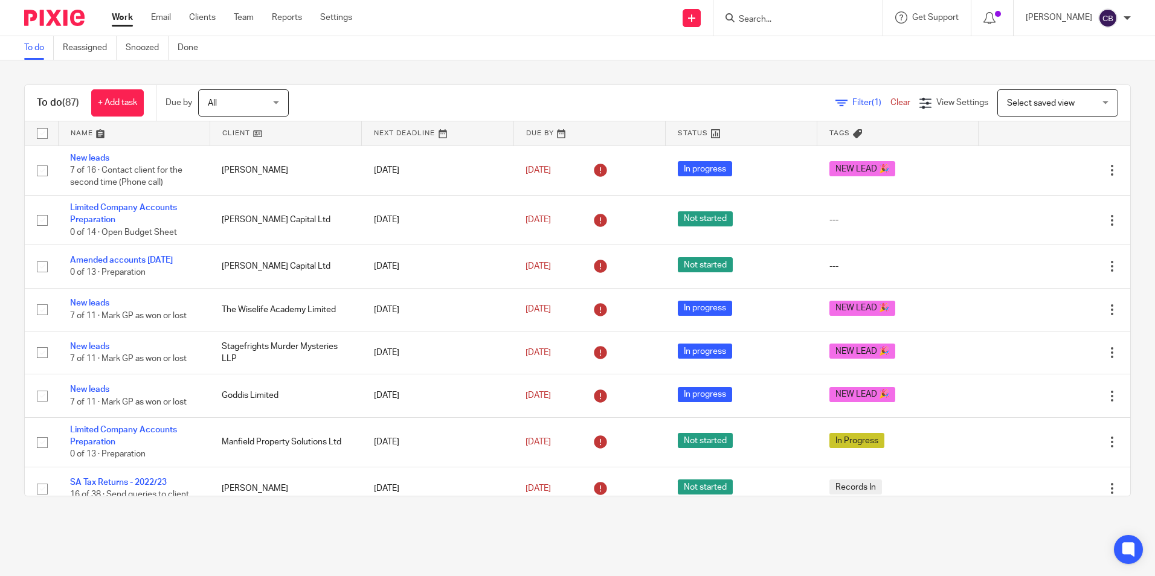
click at [844, 97] on div "Filter (1) Clear" at bounding box center [877, 103] width 84 height 13
click at [852, 101] on span "Filter (1)" at bounding box center [871, 102] width 38 height 8
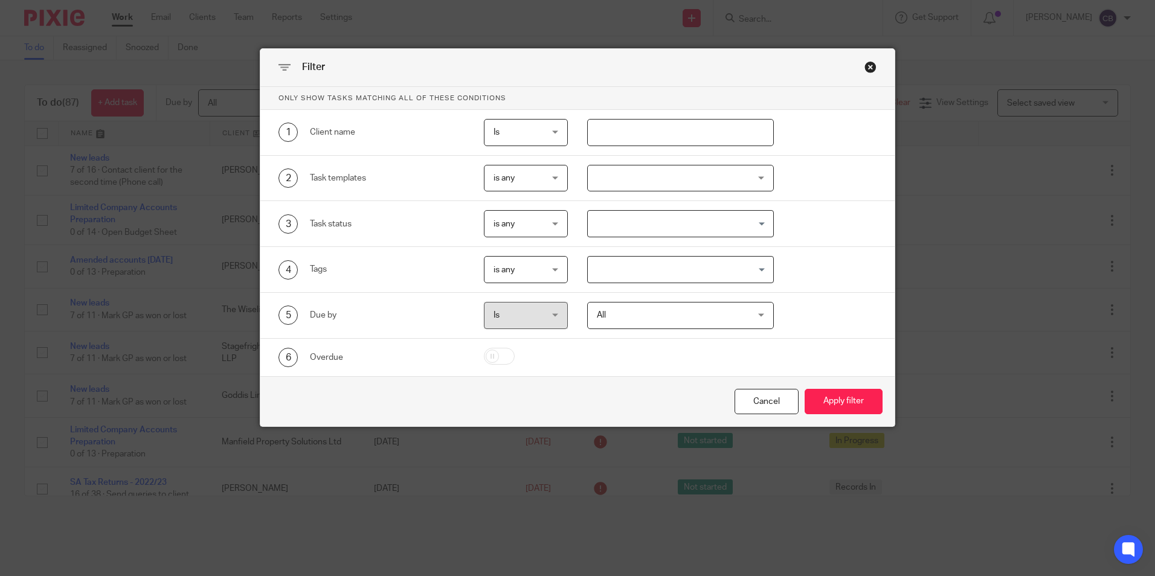
click at [676, 131] on input "text" at bounding box center [680, 132] width 187 height 27
type input "allwin"
click at [805, 389] on button "Apply filter" at bounding box center [844, 402] width 78 height 26
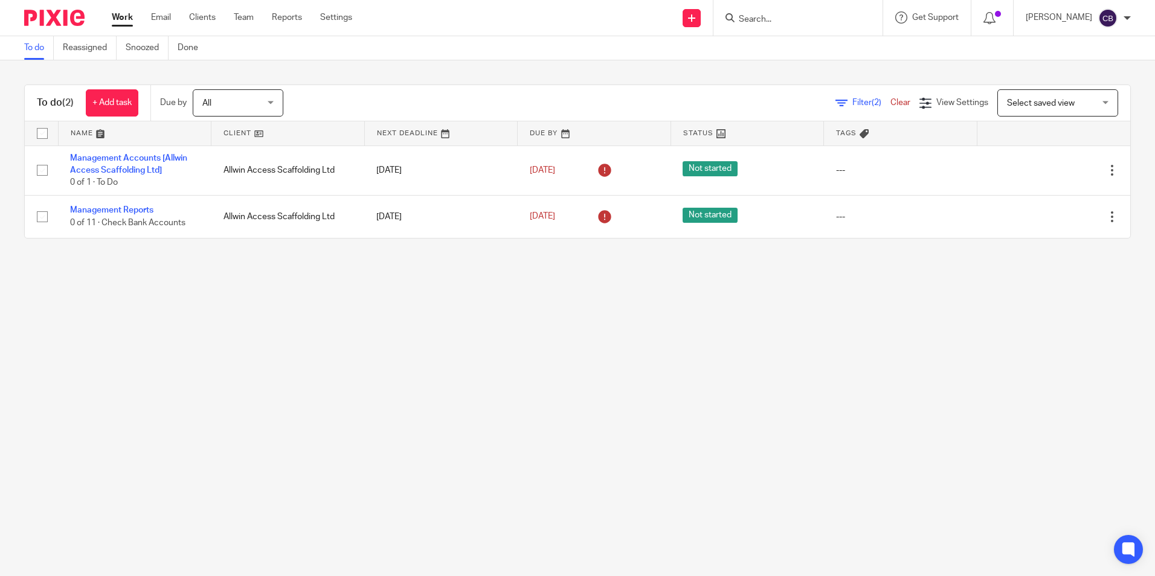
click at [747, 411] on main "To do Reassigned Snoozed Done To do (2) + Add task Due by All All Today Tomorro…" at bounding box center [577, 288] width 1155 height 576
click at [568, 345] on main "To do Reassigned Snoozed Done To do (2) + Add task Due by All All Today Tomorro…" at bounding box center [577, 288] width 1155 height 576
drag, startPoint x: 509, startPoint y: 358, endPoint x: 486, endPoint y: 342, distance: 27.8
click at [502, 354] on main "To do Reassigned Snoozed Done To do (2) + Add task Due by All All Today Tomorro…" at bounding box center [577, 288] width 1155 height 576
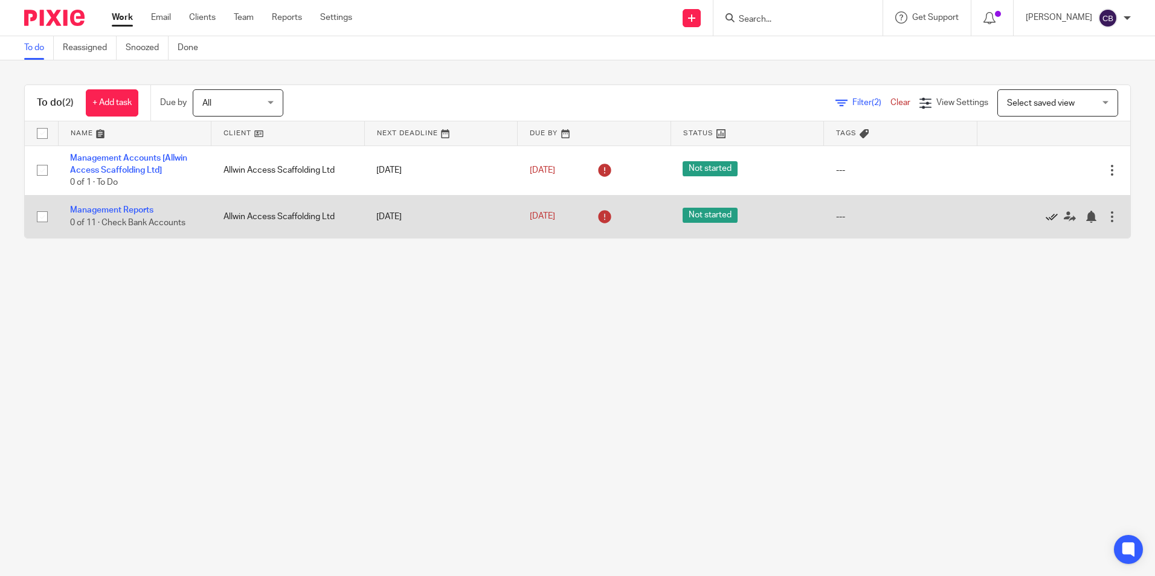
click at [1046, 216] on icon at bounding box center [1052, 217] width 12 height 12
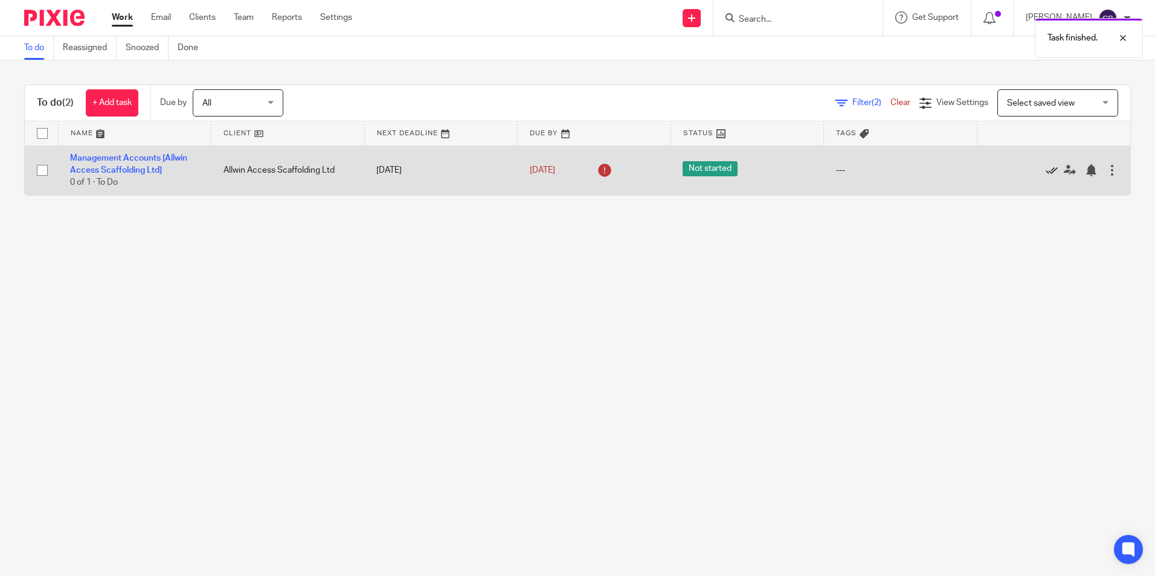
click at [1046, 167] on icon at bounding box center [1052, 170] width 12 height 12
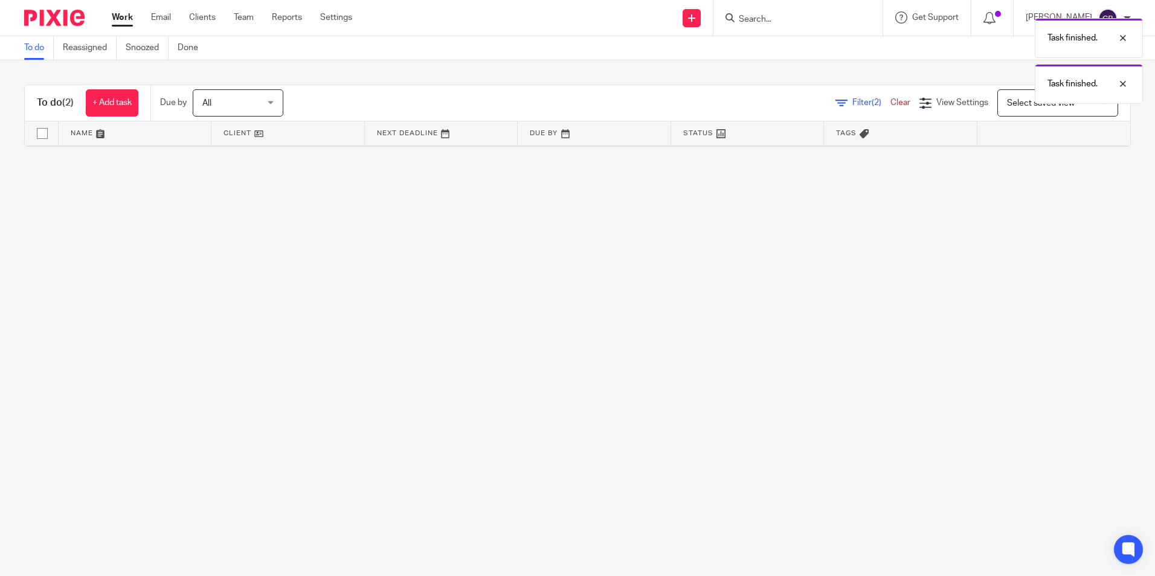
click at [413, 275] on main "To do Reassigned Snoozed Done To do (2) + Add task Due by All All Today Tomorro…" at bounding box center [577, 288] width 1155 height 576
click at [820, 97] on div "Task finished. Task finished." at bounding box center [859, 58] width 565 height 92
click at [835, 107] on icon at bounding box center [841, 103] width 12 height 12
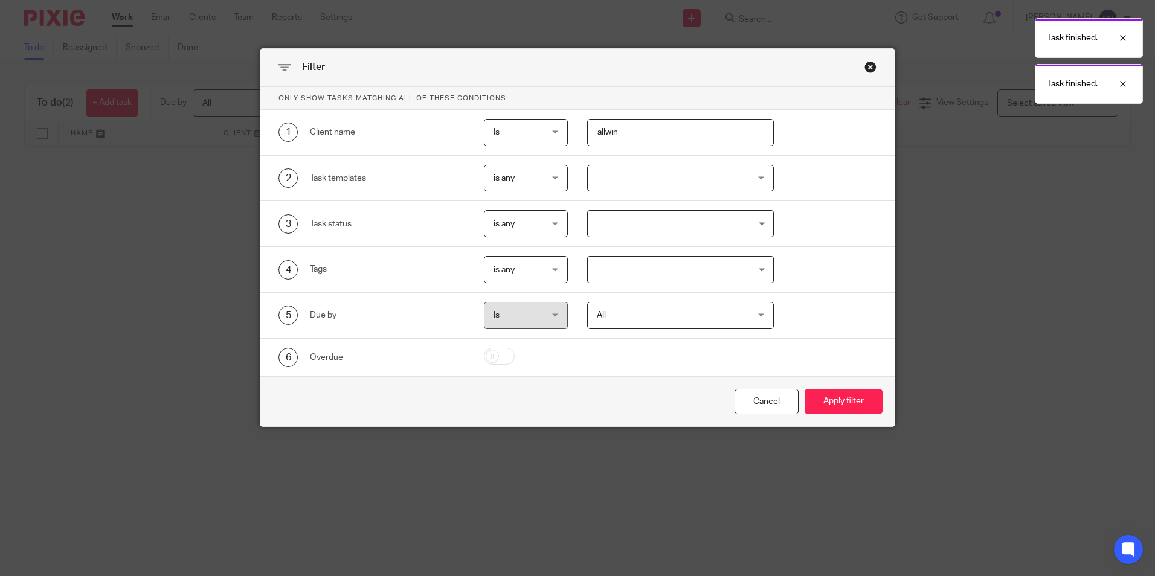
click at [639, 129] on input "allwin" at bounding box center [680, 132] width 187 height 27
type input "aa"
click at [805, 389] on button "Apply filter" at bounding box center [844, 402] width 78 height 26
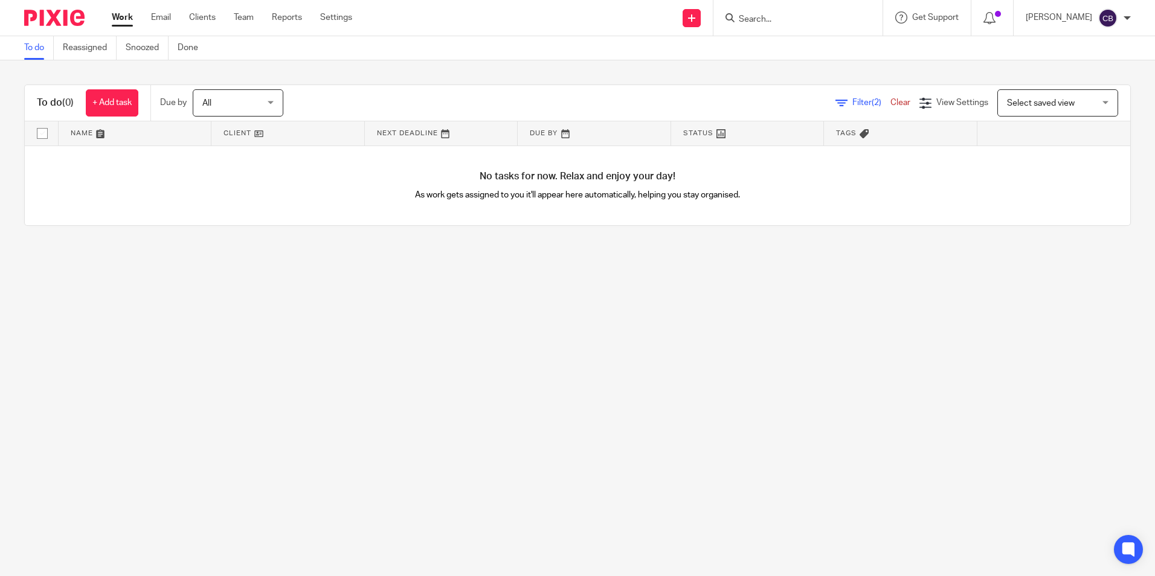
drag, startPoint x: 605, startPoint y: 294, endPoint x: 560, endPoint y: 309, distance: 47.0
click at [598, 298] on main "To do Reassigned Snoozed Done To do (0) + Add task Due by All All [DATE] [DATE]…" at bounding box center [577, 288] width 1155 height 576
drag, startPoint x: 560, startPoint y: 309, endPoint x: 575, endPoint y: 289, distance: 24.5
click at [563, 305] on main "To do Reassigned Snoozed Done To do (0) + Add task Due by All All [DATE] [DATE]…" at bounding box center [577, 288] width 1155 height 576
click at [852, 101] on span "Filter (2)" at bounding box center [871, 102] width 38 height 8
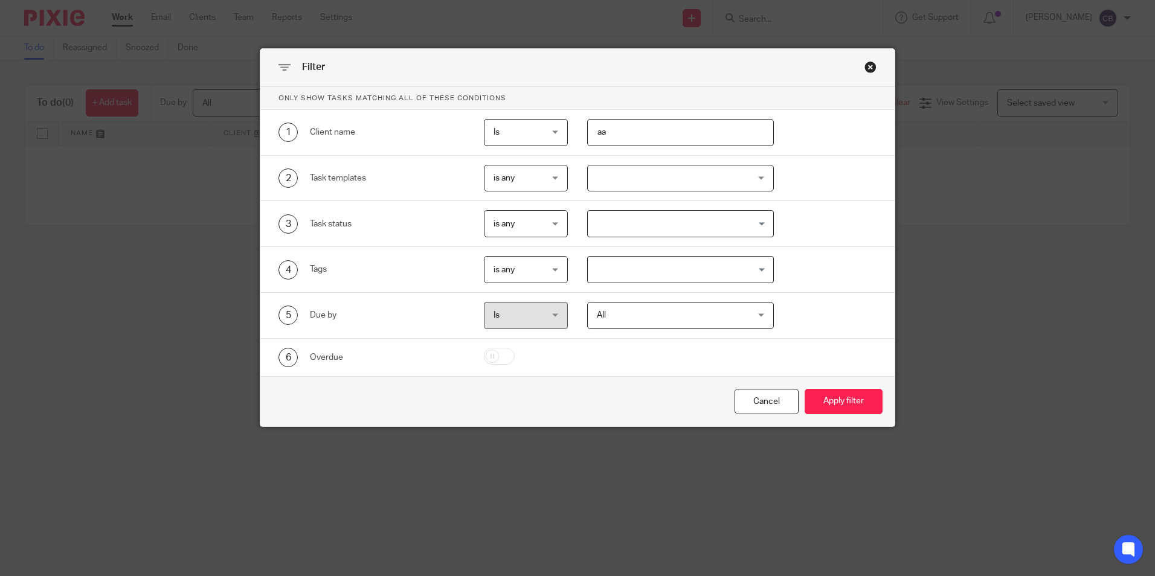
drag, startPoint x: 621, startPoint y: 135, endPoint x: 558, endPoint y: 138, distance: 62.9
click at [558, 138] on div "1 Client name Is Is Is Is not is aa" at bounding box center [568, 132] width 617 height 27
type input "access"
click at [805, 389] on button "Apply filter" at bounding box center [844, 402] width 78 height 26
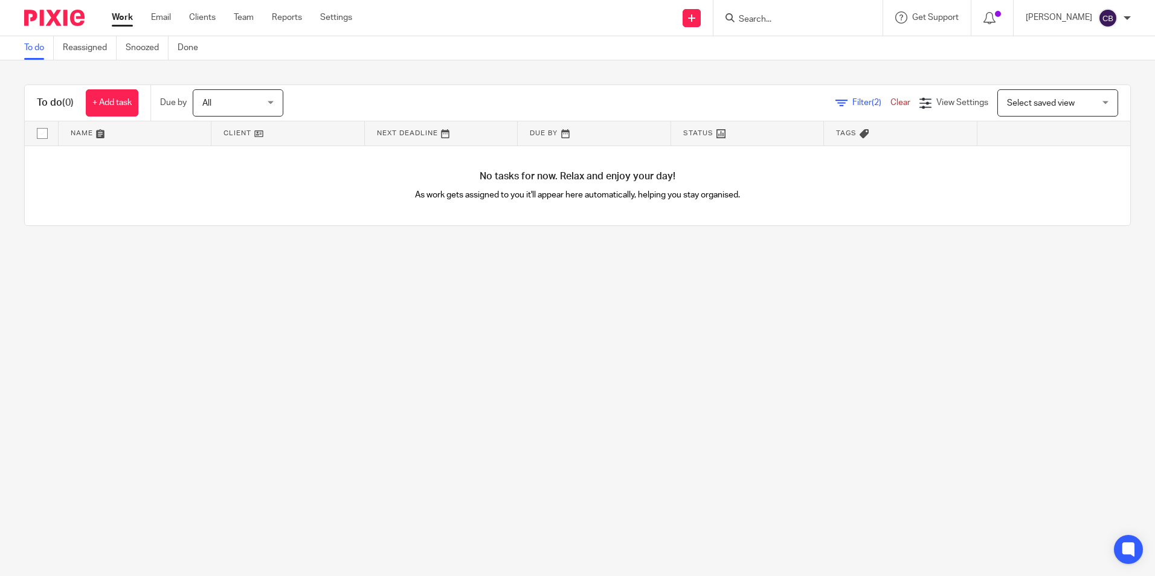
drag, startPoint x: 477, startPoint y: 314, endPoint x: 469, endPoint y: 310, distance: 8.6
click at [477, 314] on main "To do Reassigned Snoozed Done To do (0) + Add task Due by All All [DATE] [DATE]…" at bounding box center [577, 288] width 1155 height 576
click at [402, 300] on main "To do Reassigned Snoozed Done To do (0) + Add task Due by All All [DATE] [DATE]…" at bounding box center [577, 288] width 1155 height 576
click at [890, 101] on link "Clear" at bounding box center [900, 102] width 20 height 8
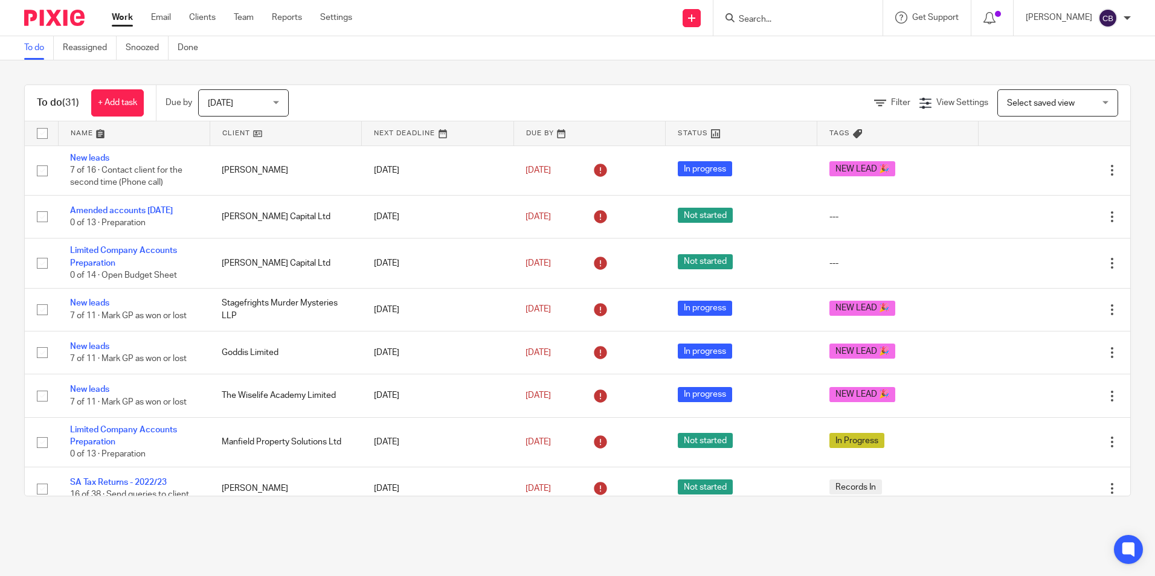
click at [250, 106] on span "[DATE]" at bounding box center [240, 102] width 64 height 25
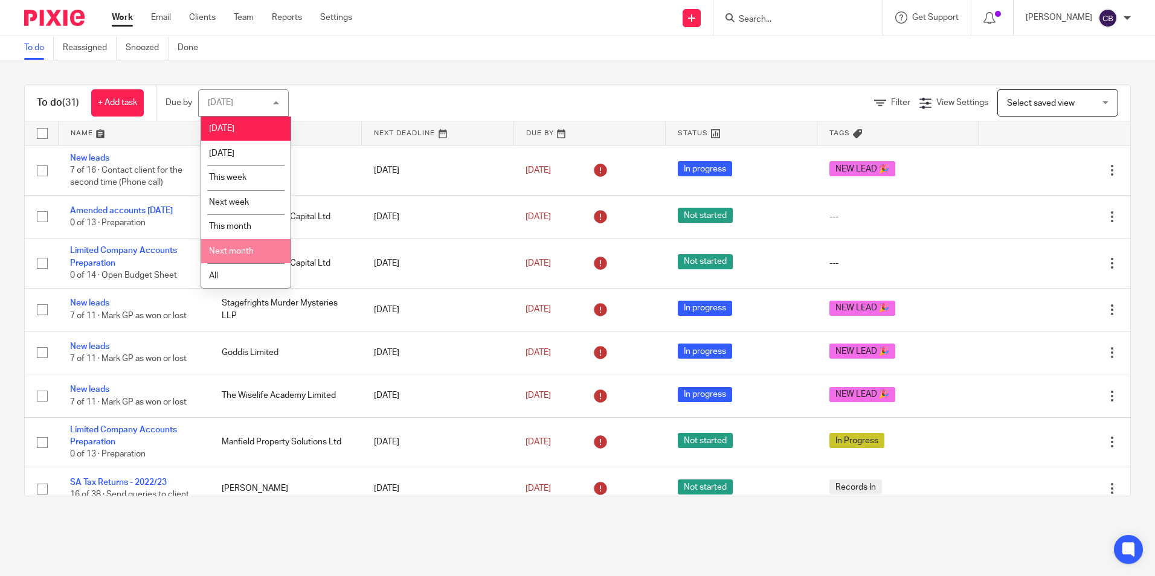
click at [235, 267] on li "All" at bounding box center [245, 275] width 89 height 25
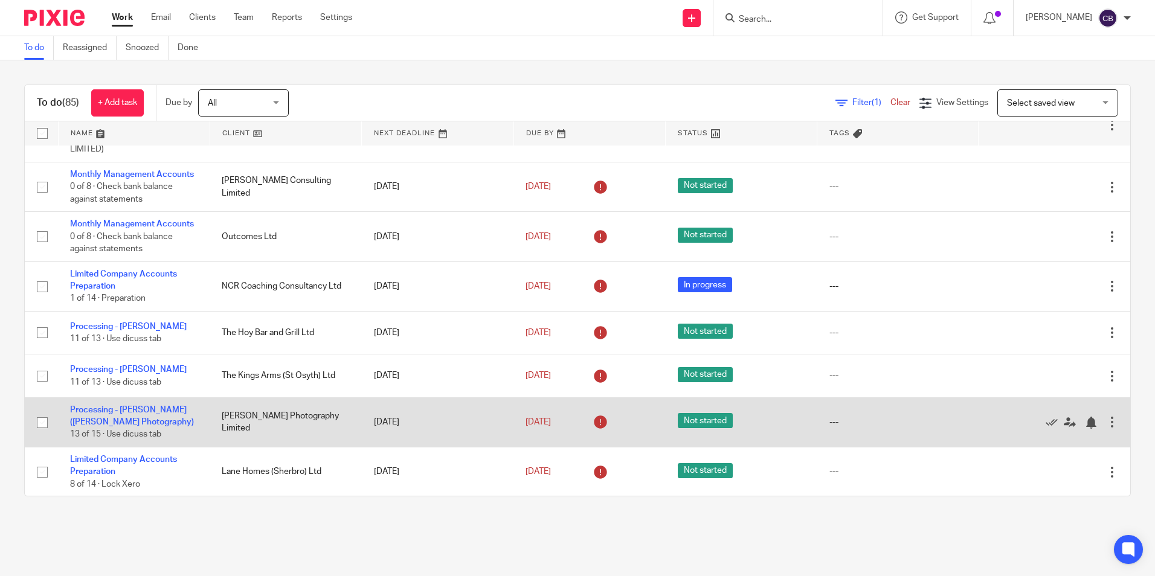
scroll to position [966, 0]
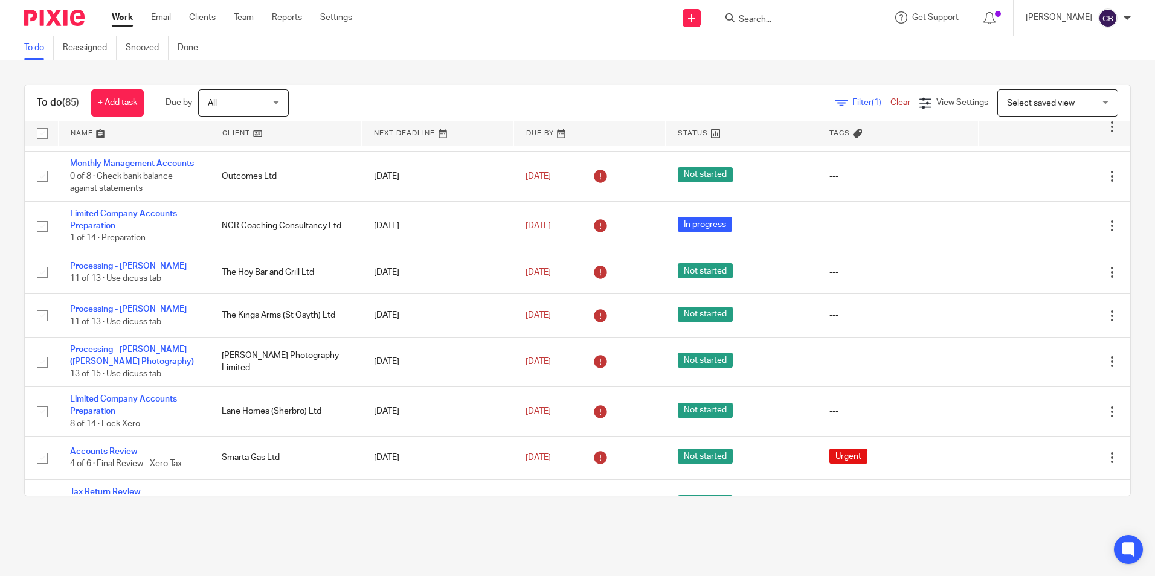
click at [353, 520] on main "To do Reassigned Snoozed Done To do (85) + Add task Due by All All Today Tomorr…" at bounding box center [577, 288] width 1155 height 576
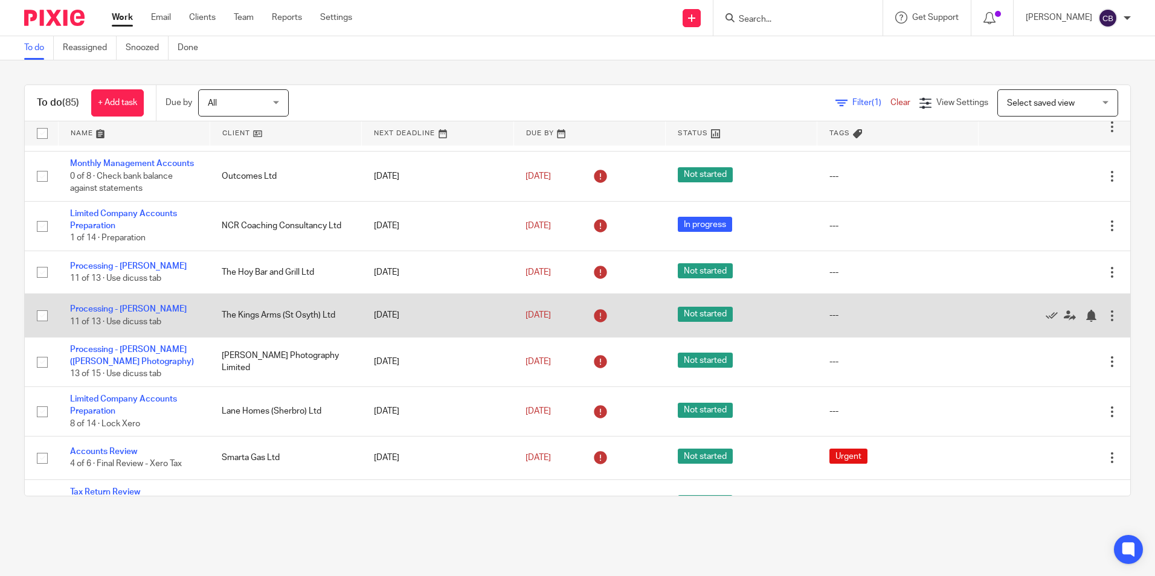
drag, startPoint x: 1020, startPoint y: 318, endPoint x: 1012, endPoint y: 326, distance: 10.7
click at [1046, 318] on icon at bounding box center [1052, 316] width 12 height 12
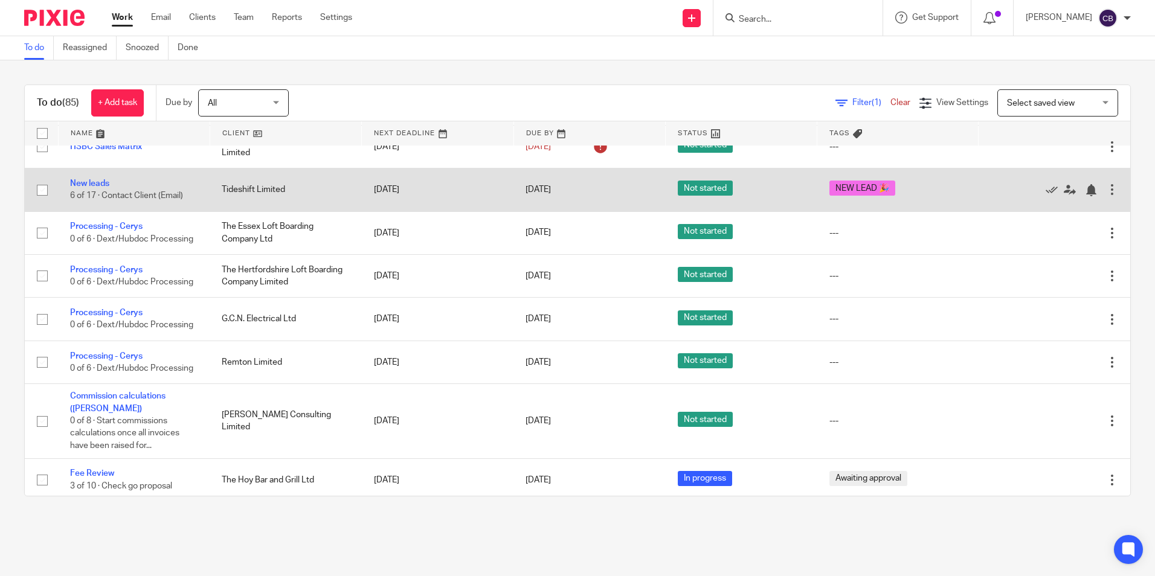
scroll to position [1329, 0]
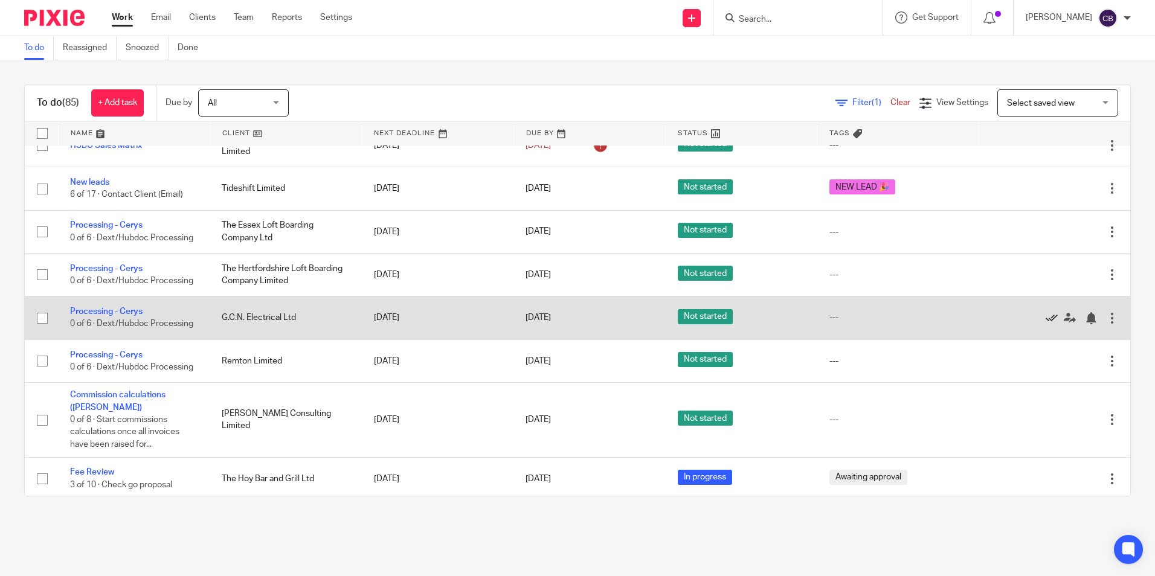
click at [1046, 324] on icon at bounding box center [1052, 318] width 12 height 12
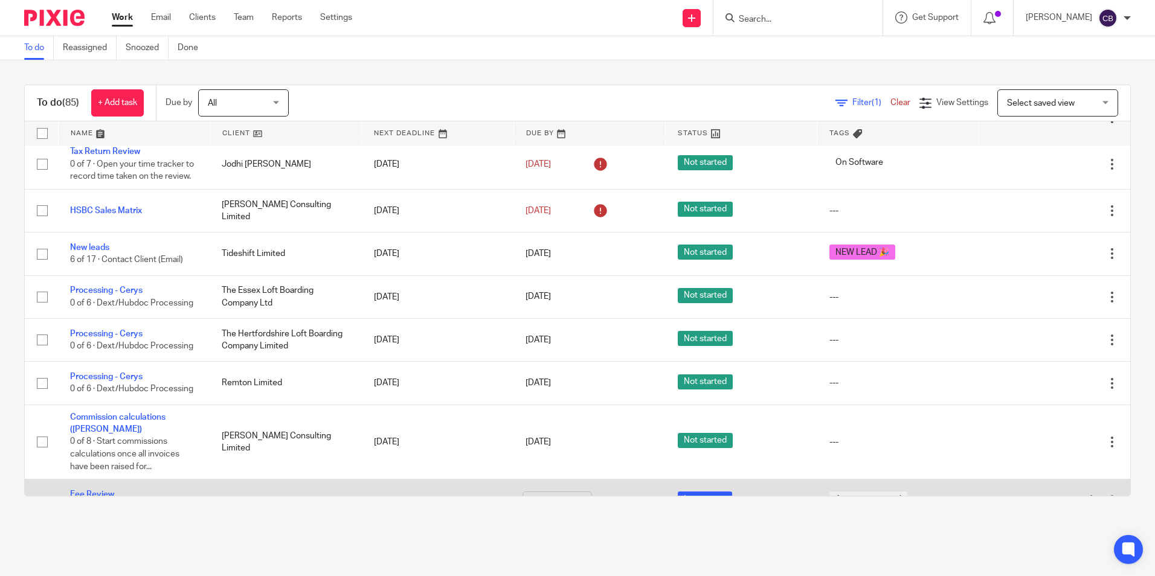
scroll to position [1208, 0]
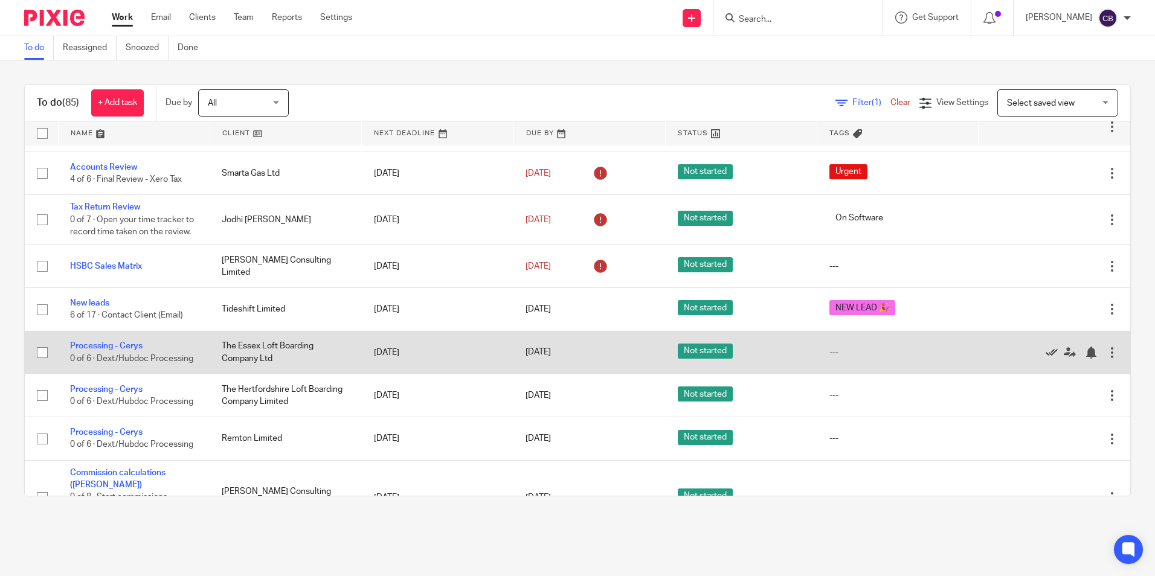
click at [1046, 359] on icon at bounding box center [1052, 353] width 12 height 12
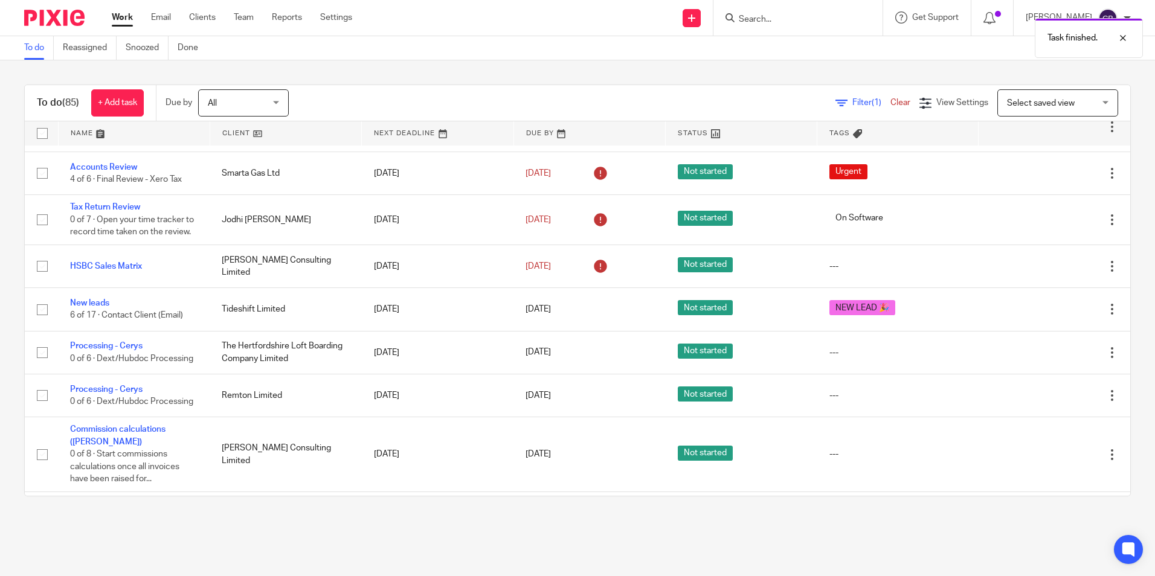
click at [1046, 359] on icon at bounding box center [1052, 353] width 12 height 12
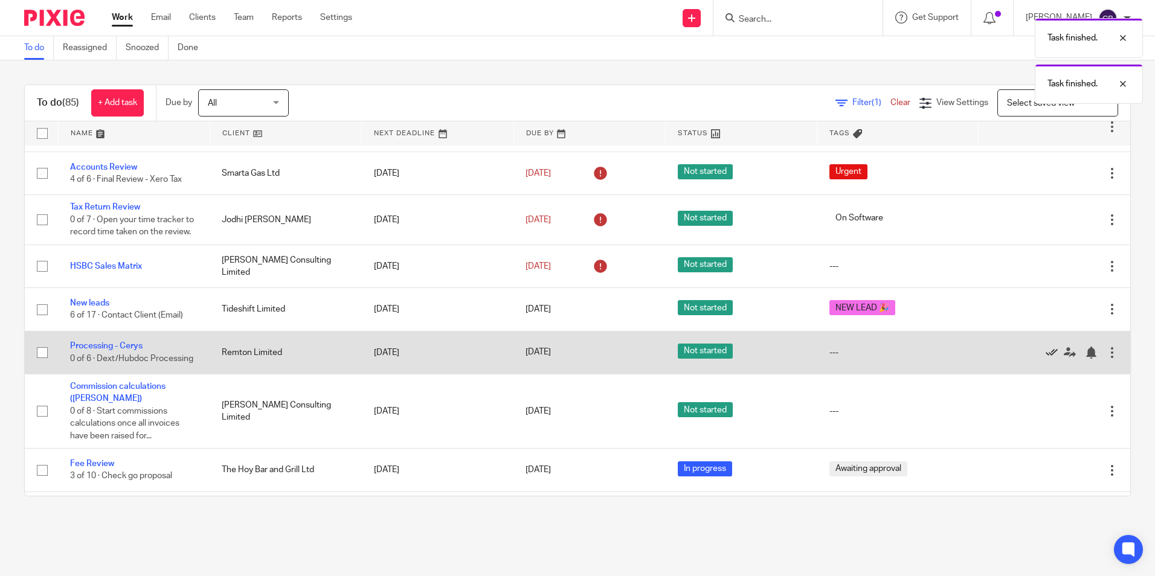
click at [1046, 359] on icon at bounding box center [1052, 353] width 12 height 12
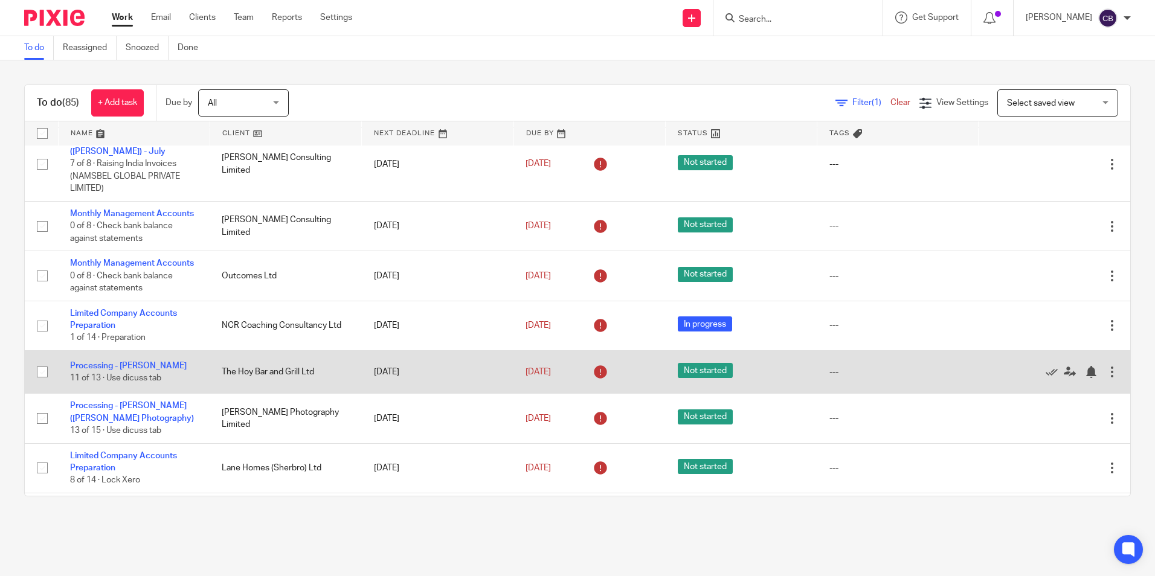
scroll to position [846, 0]
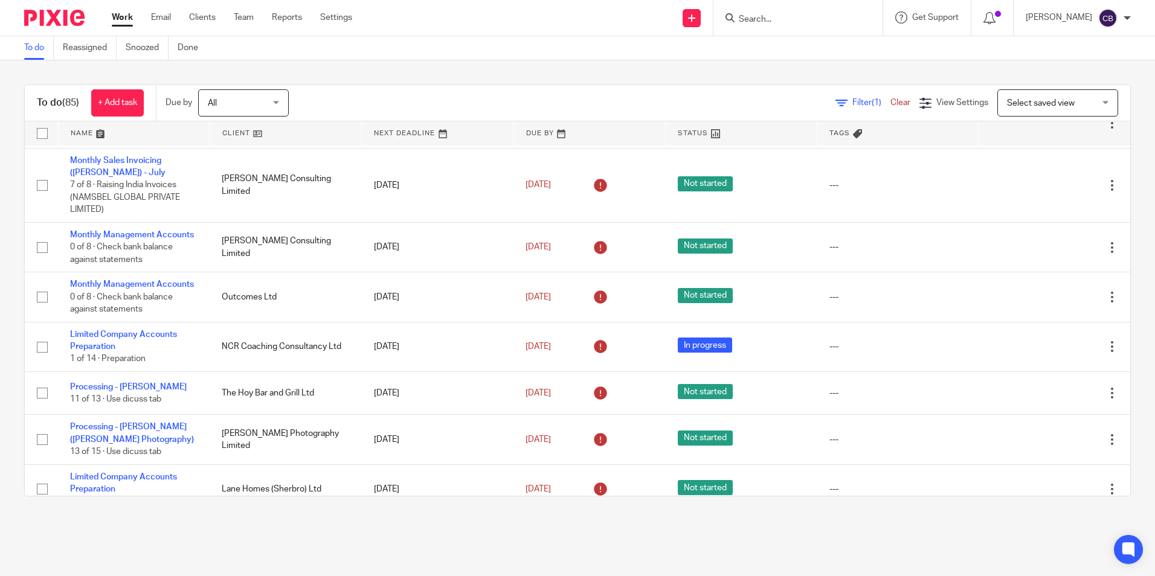
click at [890, 102] on link "Clear" at bounding box center [900, 102] width 20 height 8
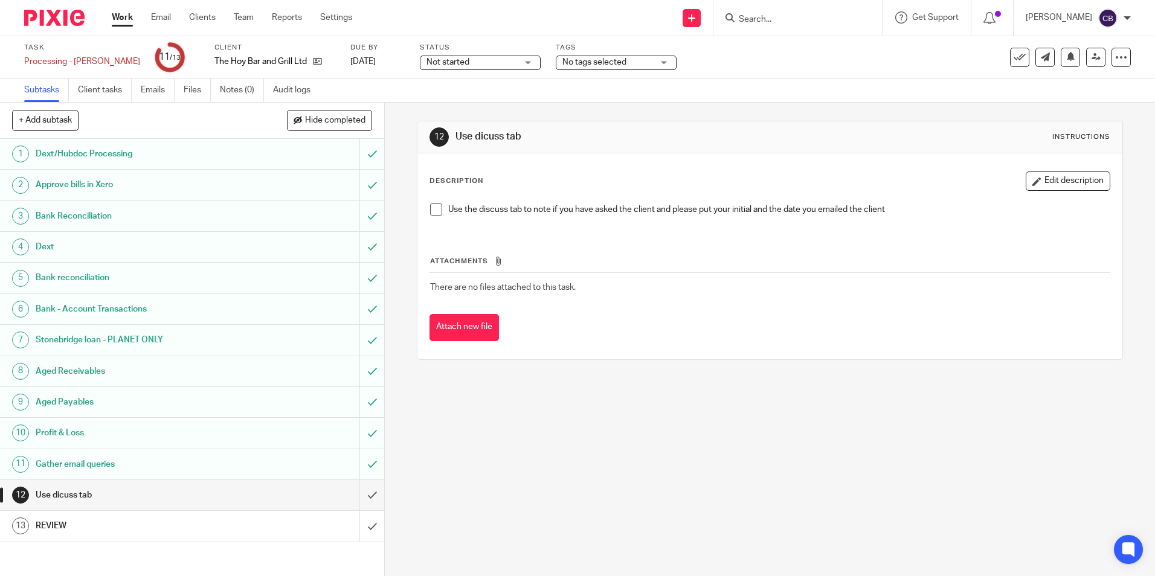
click at [401, 333] on div "12 Use dicuss tab Instructions Description Edit description Use the discuss tab…" at bounding box center [770, 340] width 770 height 474
drag, startPoint x: 363, startPoint y: 498, endPoint x: 364, endPoint y: 513, distance: 14.5
click at [364, 500] on input "submit" at bounding box center [192, 495] width 384 height 30
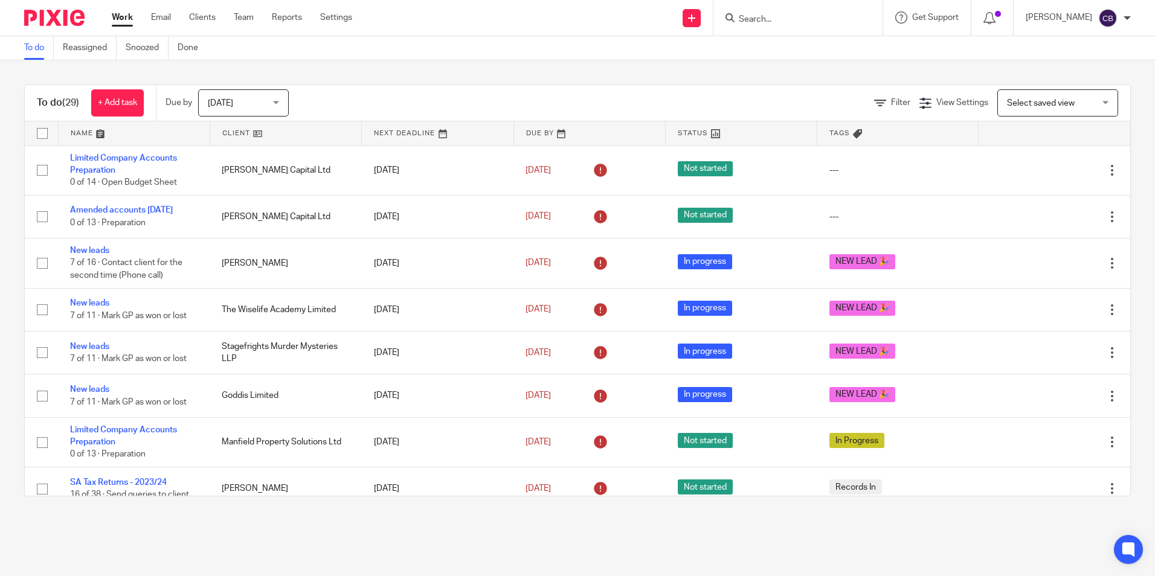
click at [369, 94] on div "Filter View Settings View Settings Manage saved views Select saved view Select …" at bounding box center [720, 102] width 820 height 27
click at [257, 96] on span "[DATE]" at bounding box center [240, 102] width 64 height 25
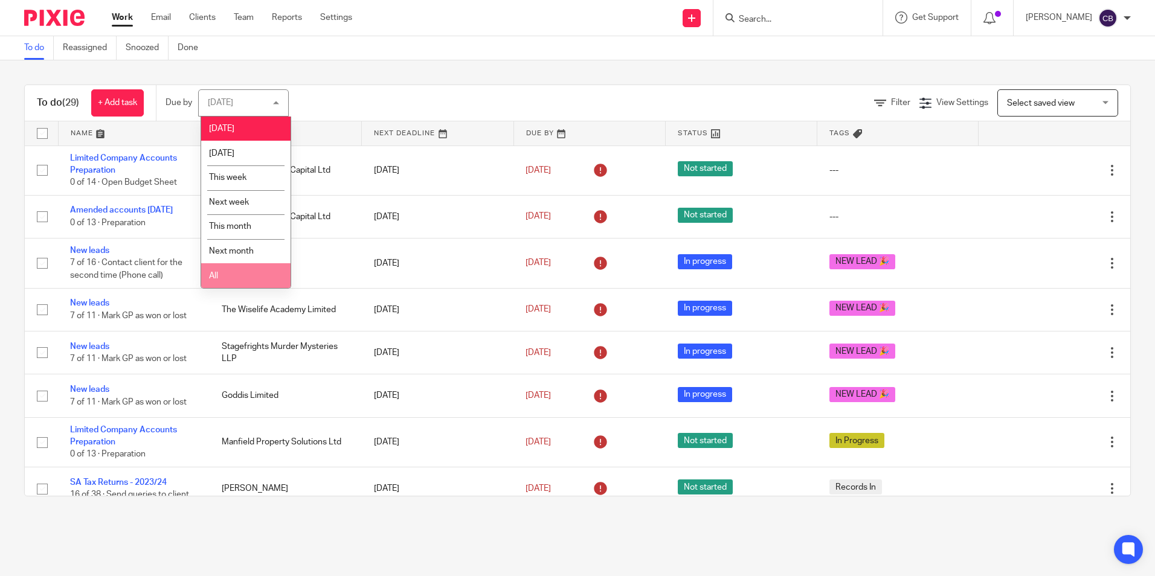
click at [243, 271] on li "All" at bounding box center [245, 275] width 89 height 25
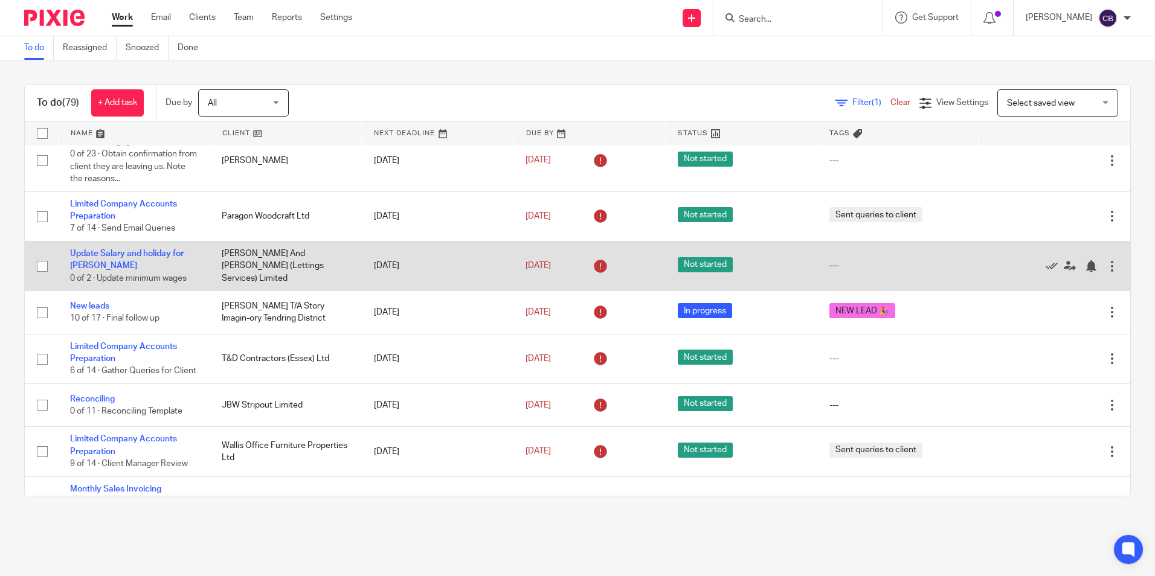
scroll to position [544, 0]
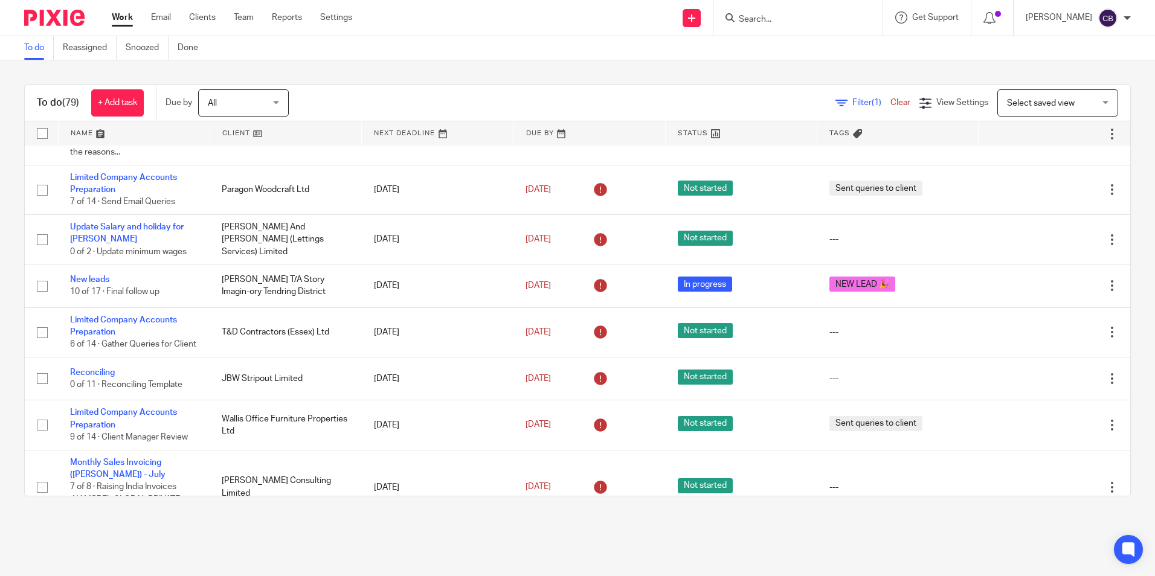
click at [830, 525] on main "To do Reassigned Snoozed Done To do (79) + Add task Due by All All [DATE] [DATE…" at bounding box center [577, 288] width 1155 height 576
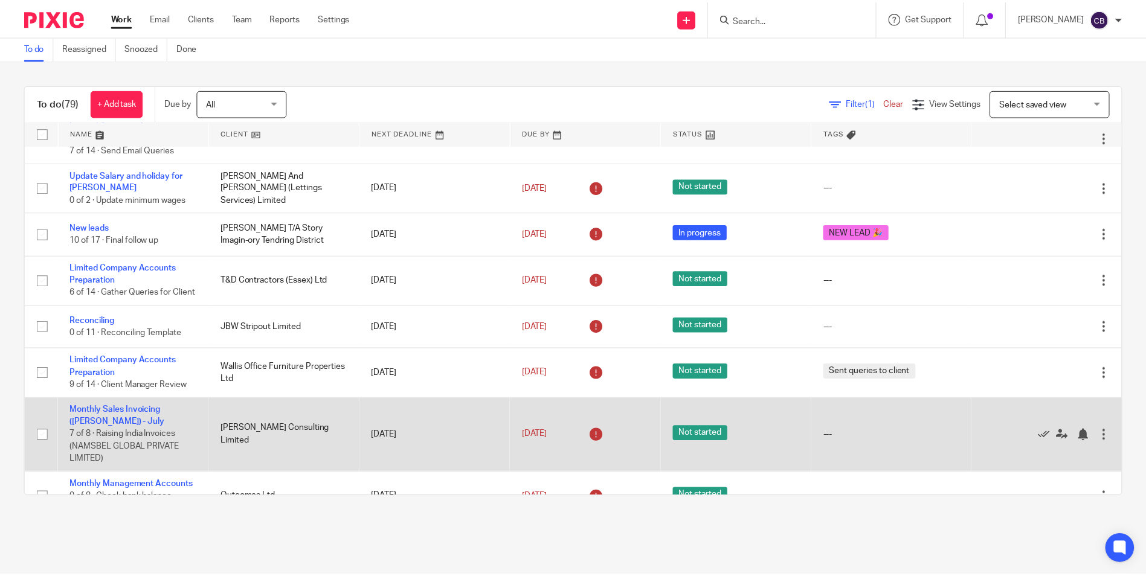
scroll to position [664, 0]
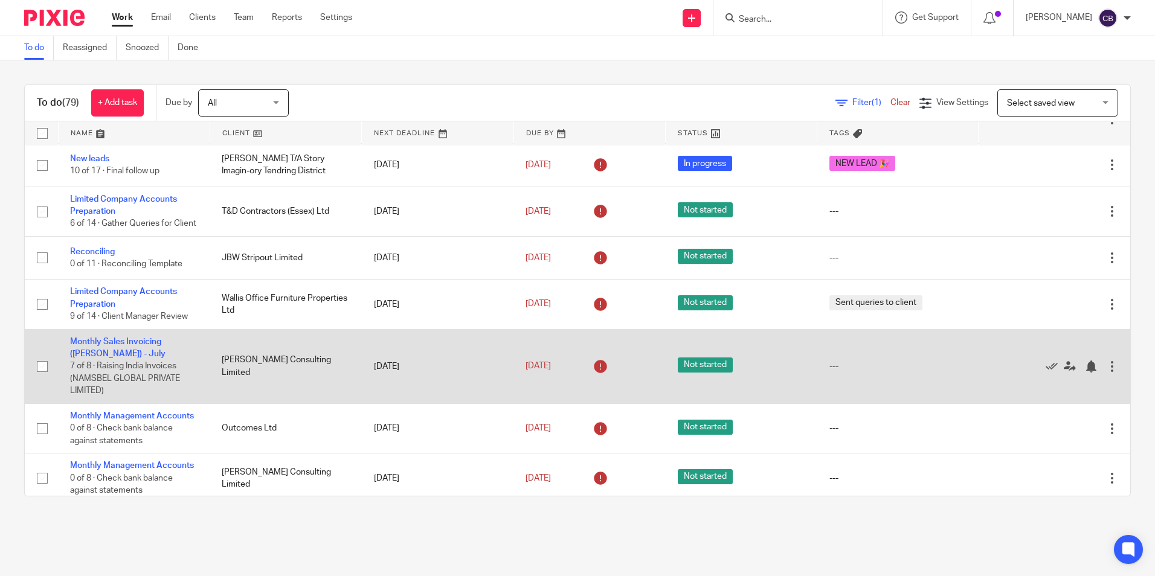
click at [573, 371] on div "[DATE]" at bounding box center [588, 366] width 127 height 19
click at [567, 370] on link "[DATE]" at bounding box center [552, 366] width 54 height 13
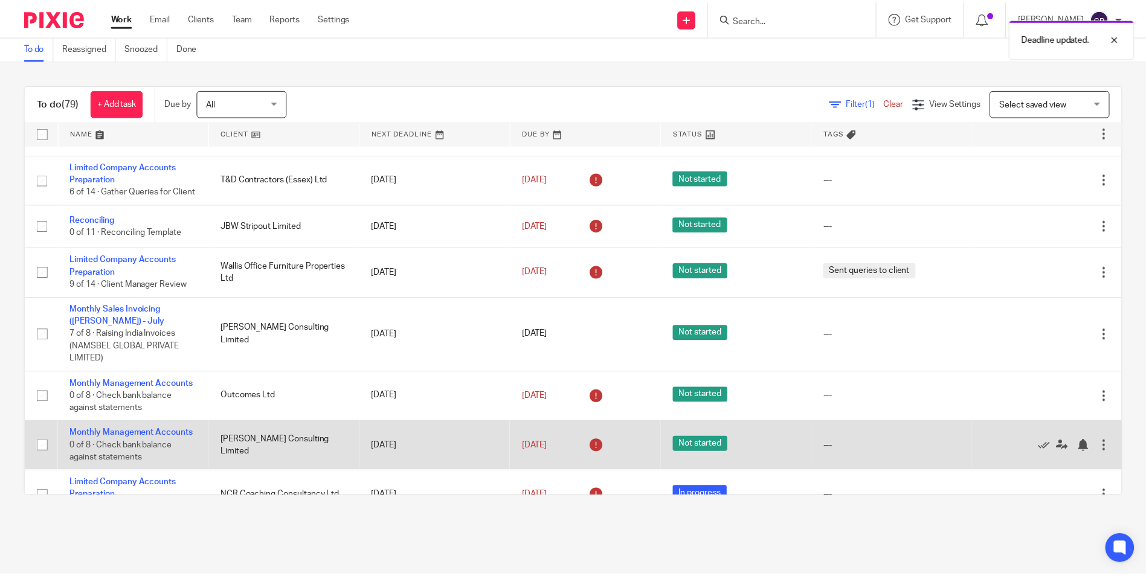
scroll to position [725, 0]
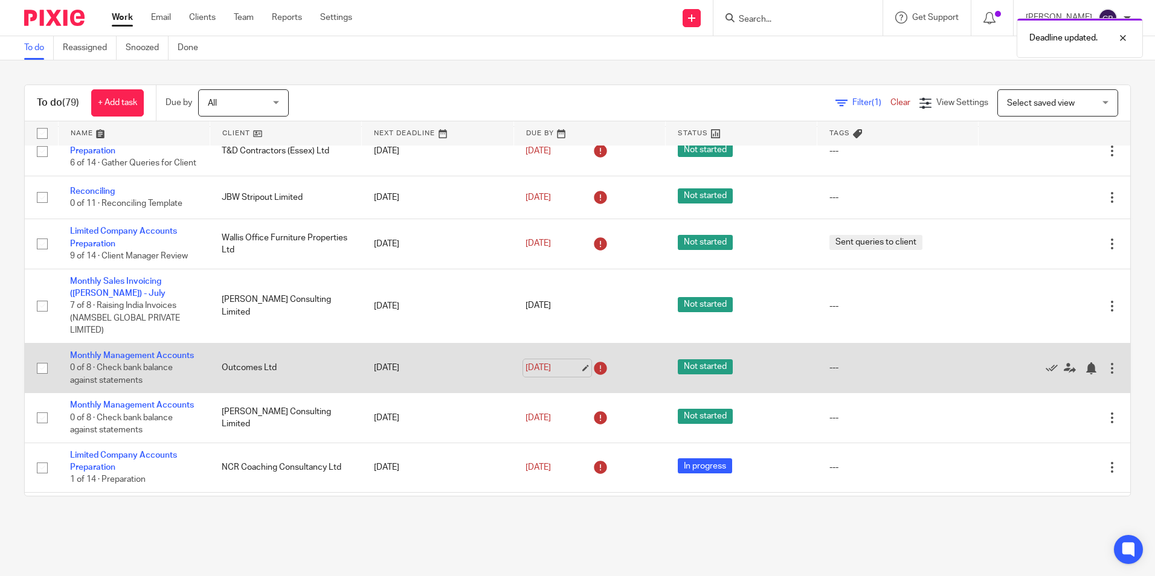
click at [572, 371] on link "[DATE]" at bounding box center [552, 368] width 54 height 13
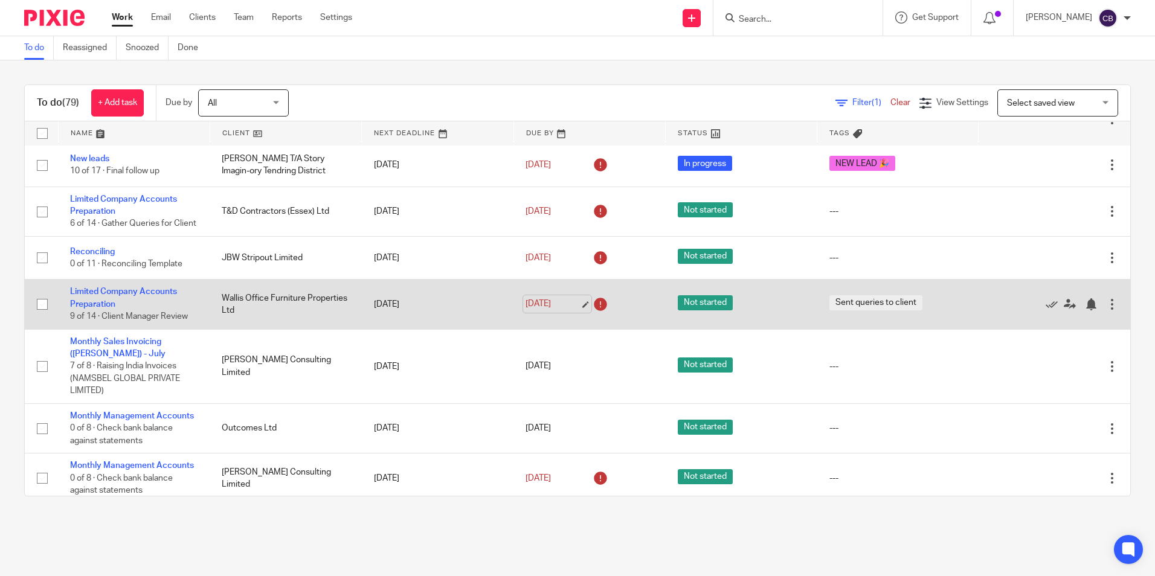
click at [573, 310] on link "[DATE]" at bounding box center [552, 304] width 54 height 13
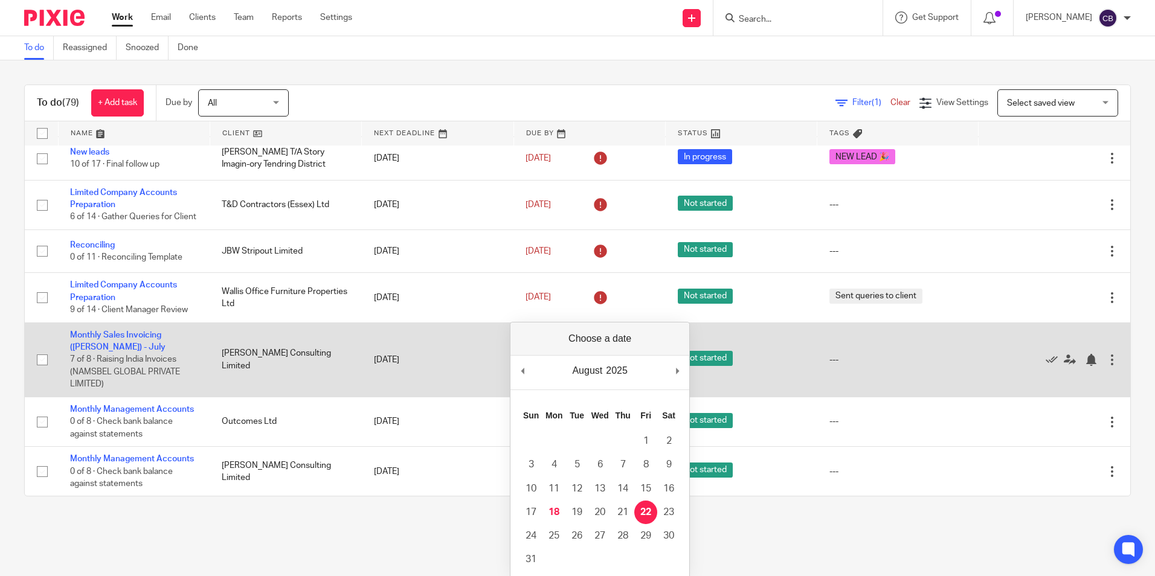
scroll to position [664, 0]
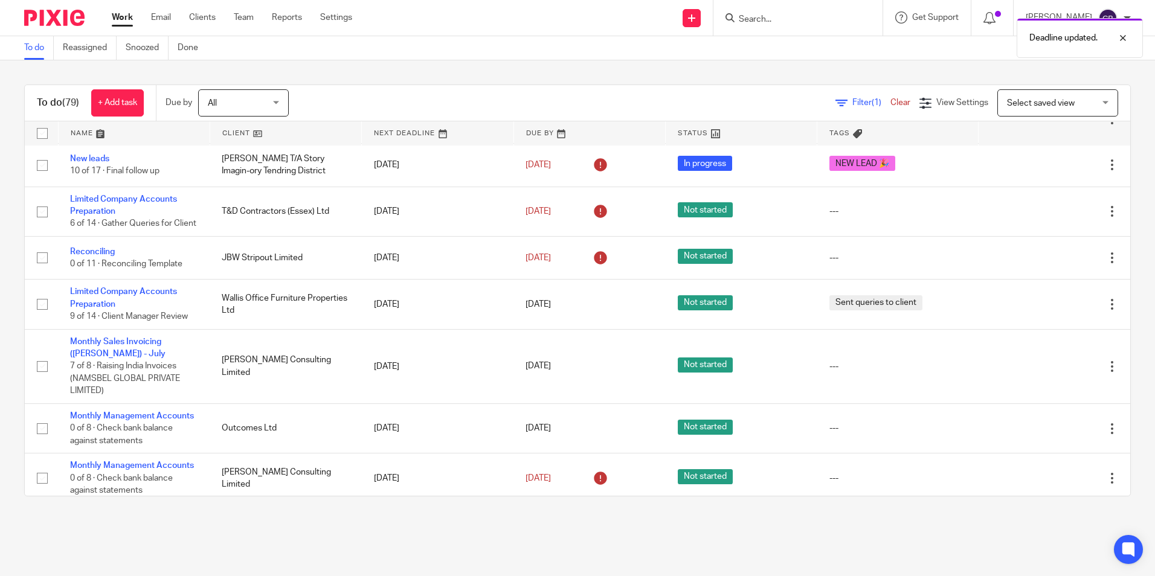
click at [653, 541] on main "To do Reassigned Snoozed Done To do (79) + Add task Due by All All [DATE] [DATE…" at bounding box center [577, 288] width 1155 height 576
click at [646, 545] on main "To do Reassigned Snoozed Done To do (79) + Add task Due by All All [DATE] [DATE…" at bounding box center [577, 288] width 1155 height 576
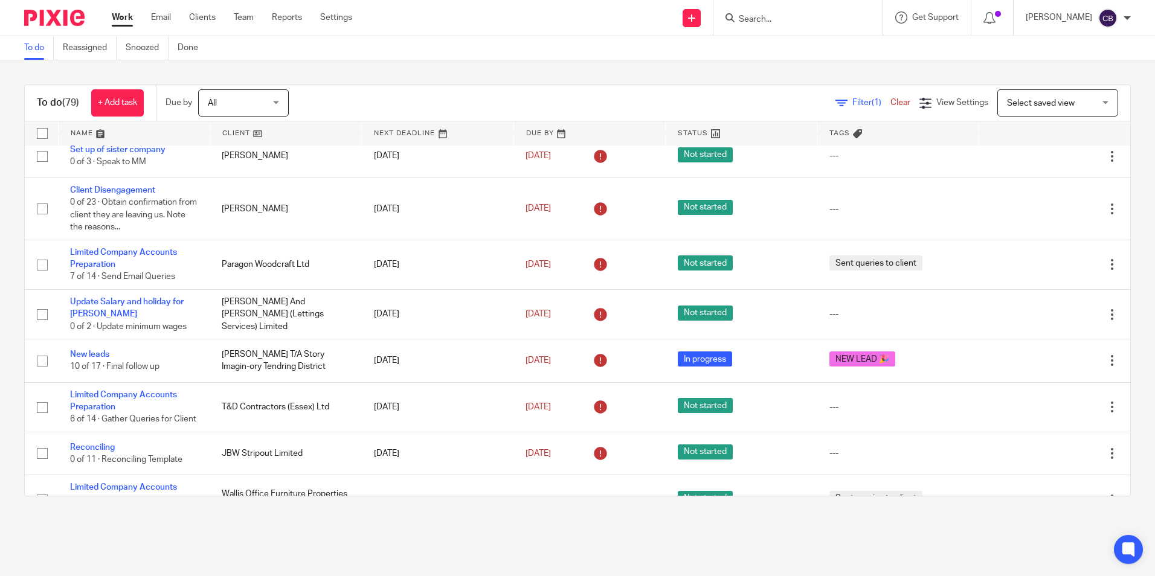
scroll to position [242, 0]
